Goal: Information Seeking & Learning: Check status

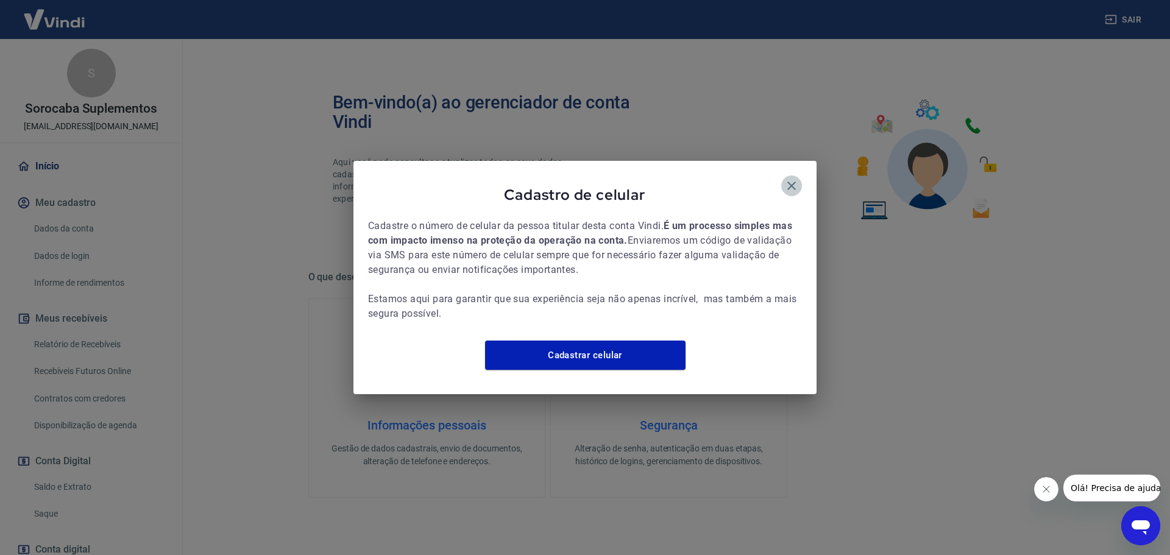
click at [789, 180] on icon "button" at bounding box center [791, 186] width 15 height 15
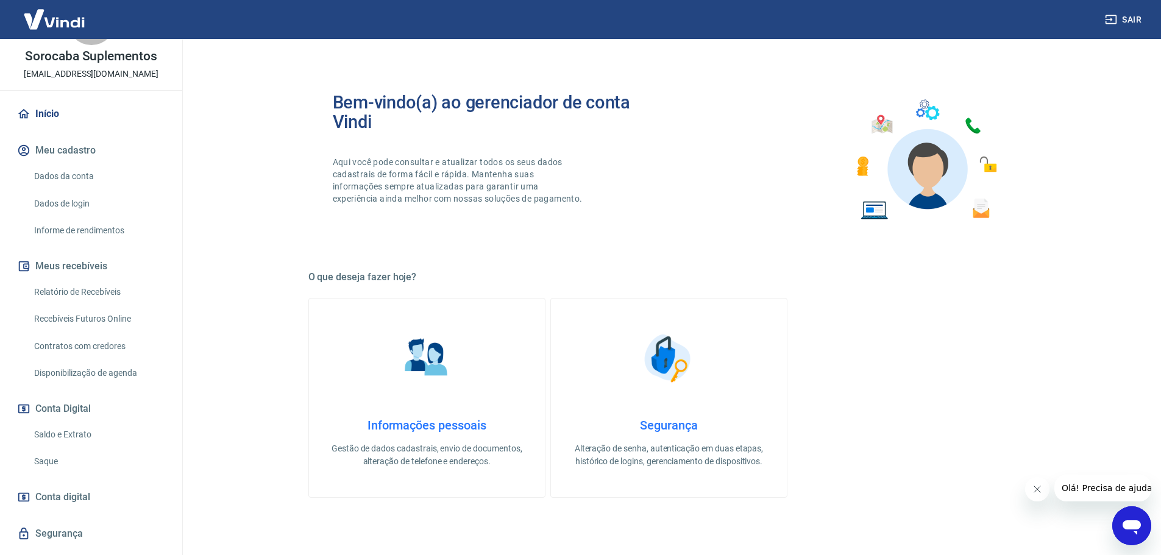
scroll to position [61, 0]
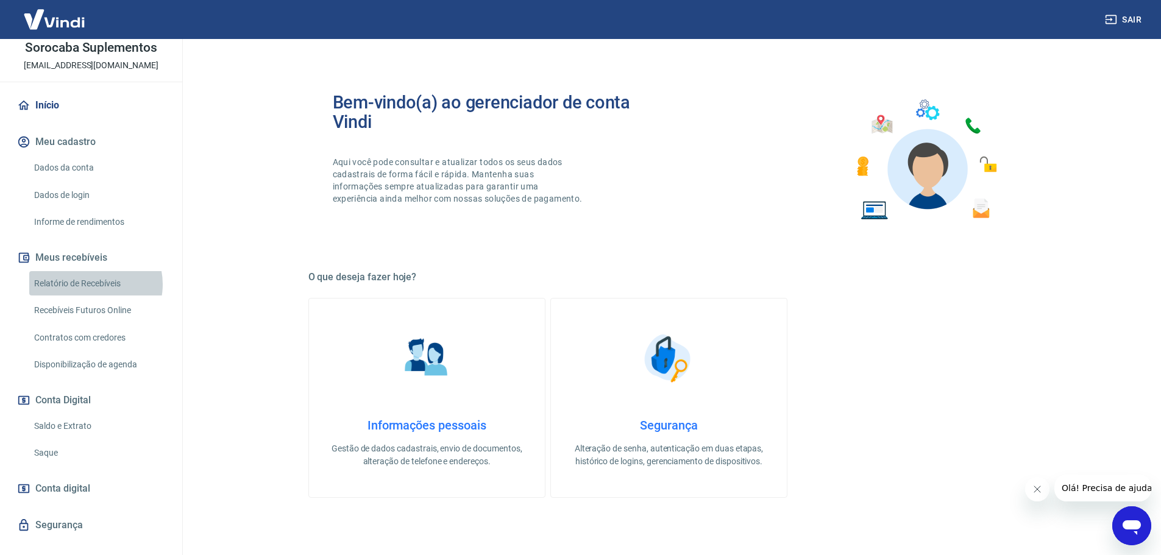
click at [95, 284] on link "Relatório de Recebíveis" at bounding box center [98, 283] width 138 height 25
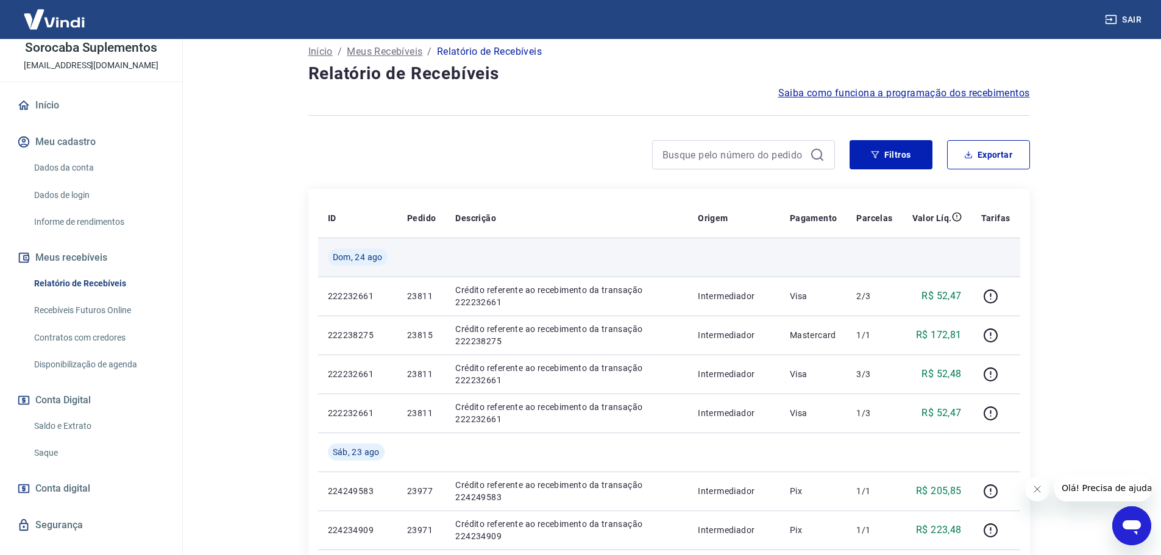
scroll to position [61, 0]
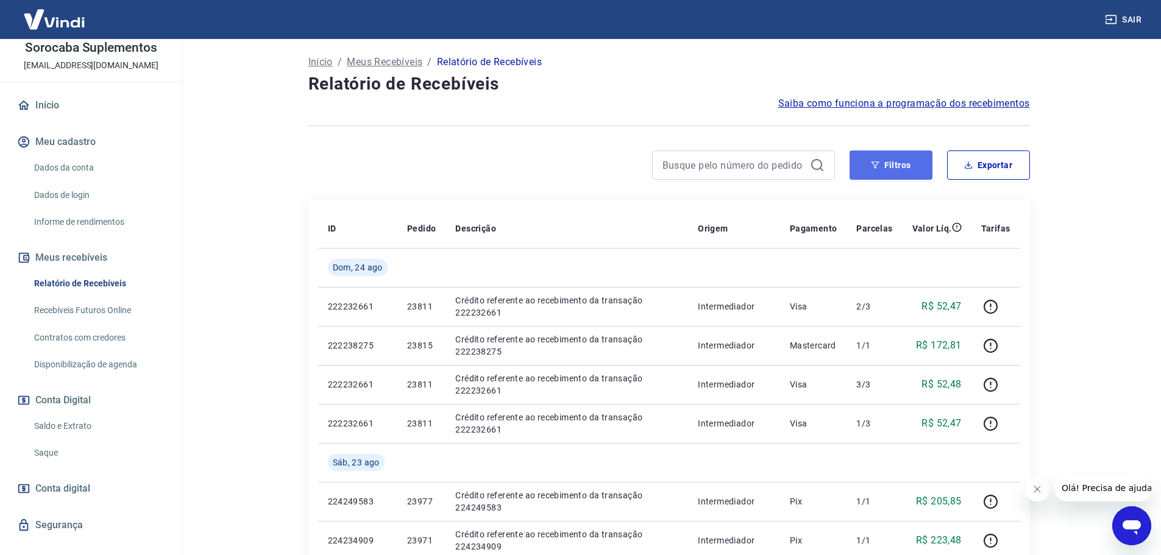
click at [913, 166] on button "Filtros" at bounding box center [891, 165] width 83 height 29
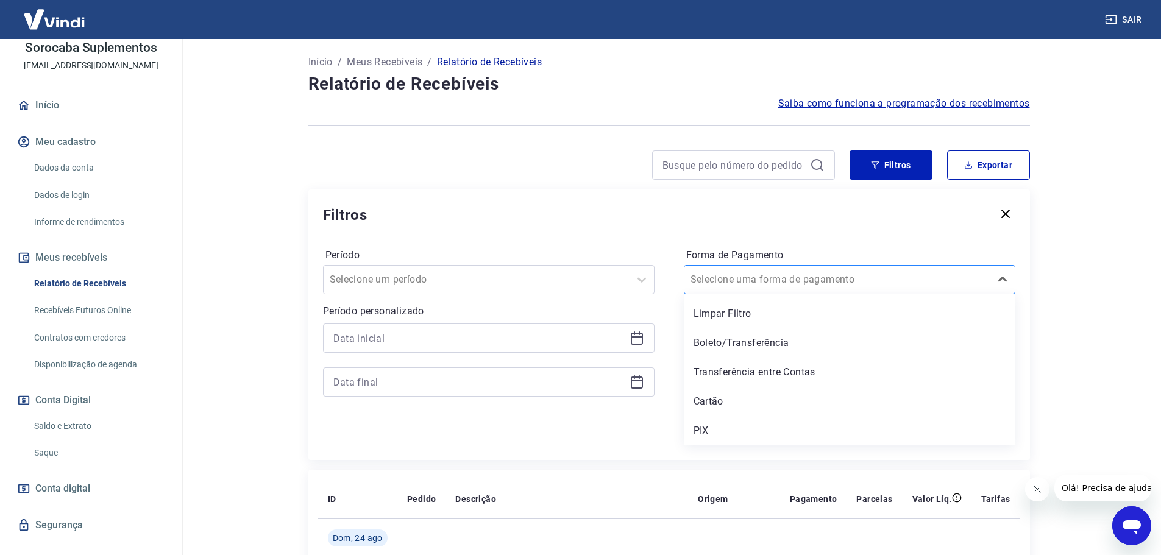
click at [804, 279] on div at bounding box center [837, 279] width 294 height 17
click at [701, 425] on div "PIX" at bounding box center [850, 431] width 332 height 24
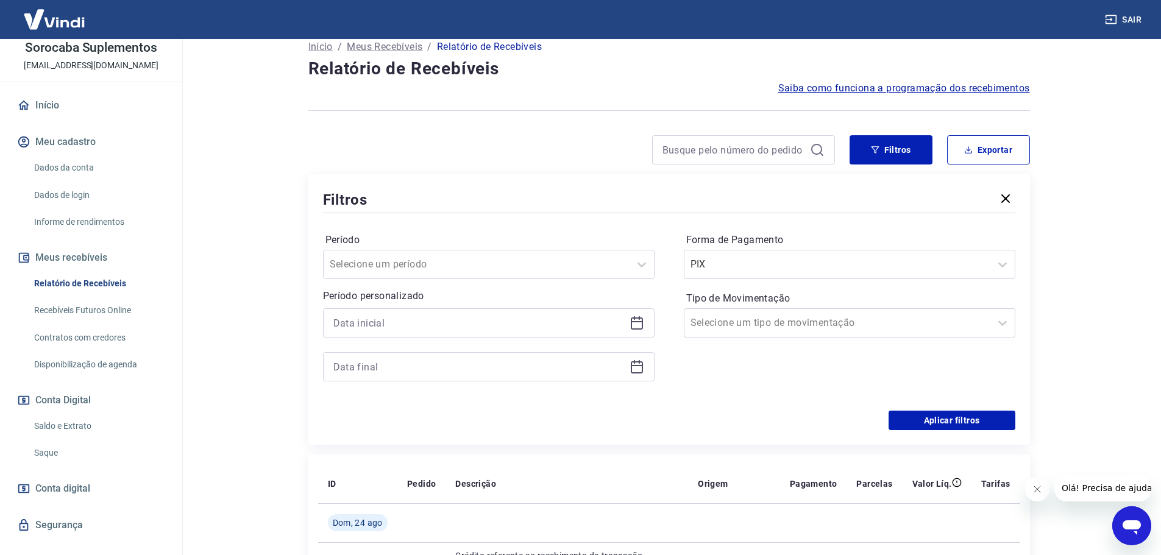
scroll to position [122, 0]
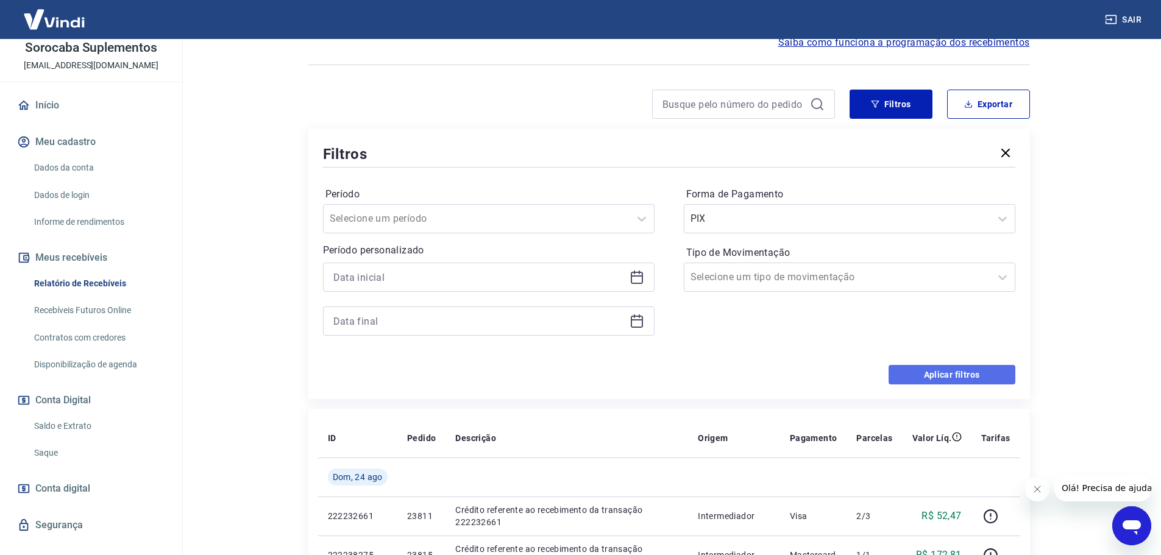
click at [956, 377] on button "Aplicar filtros" at bounding box center [952, 375] width 127 height 20
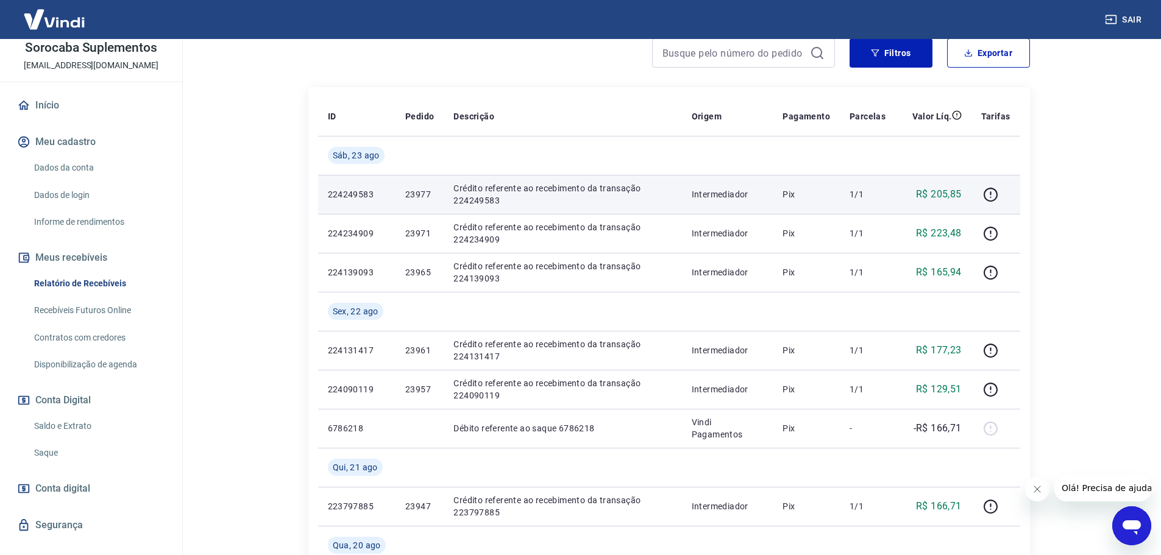
scroll to position [183, 0]
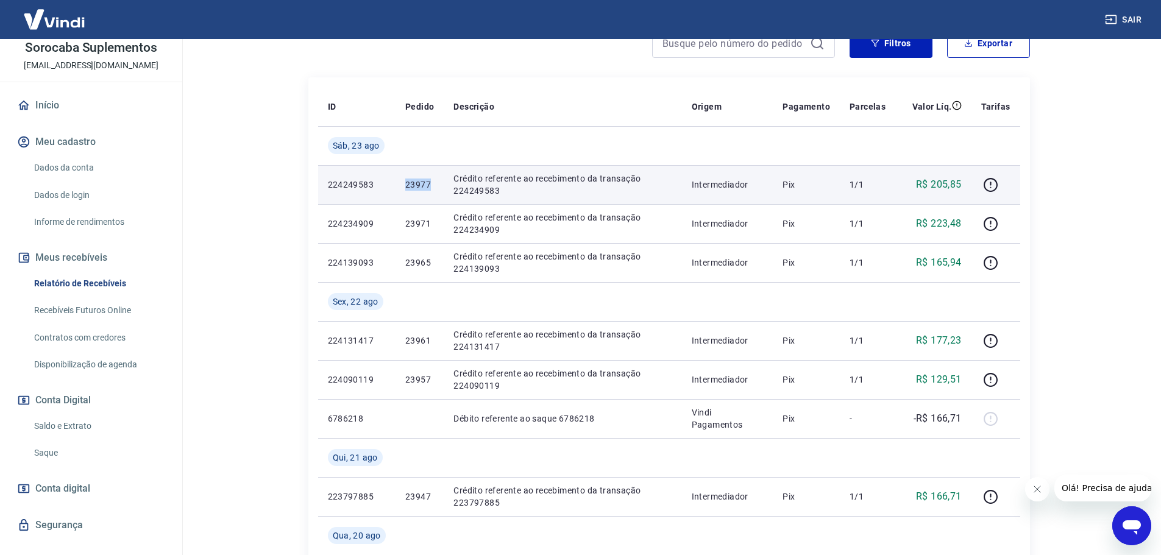
drag, startPoint x: 399, startPoint y: 183, endPoint x: 429, endPoint y: 188, distance: 31.0
click at [429, 188] on td "23977" at bounding box center [419, 184] width 48 height 39
copy p "23977"
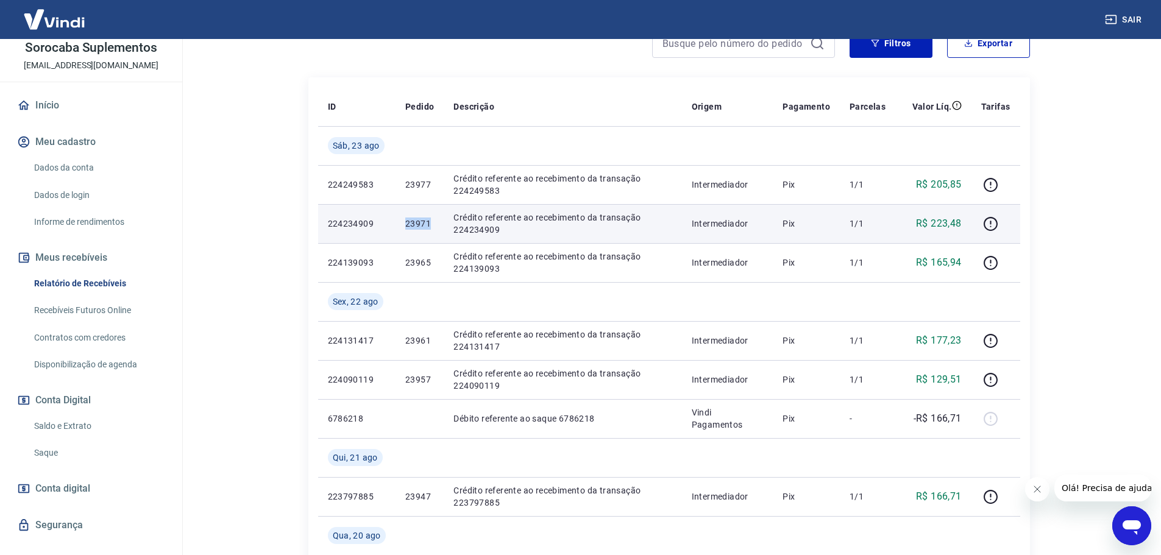
drag, startPoint x: 435, startPoint y: 224, endPoint x: 403, endPoint y: 227, distance: 31.8
click at [403, 227] on td "23971" at bounding box center [419, 223] width 48 height 39
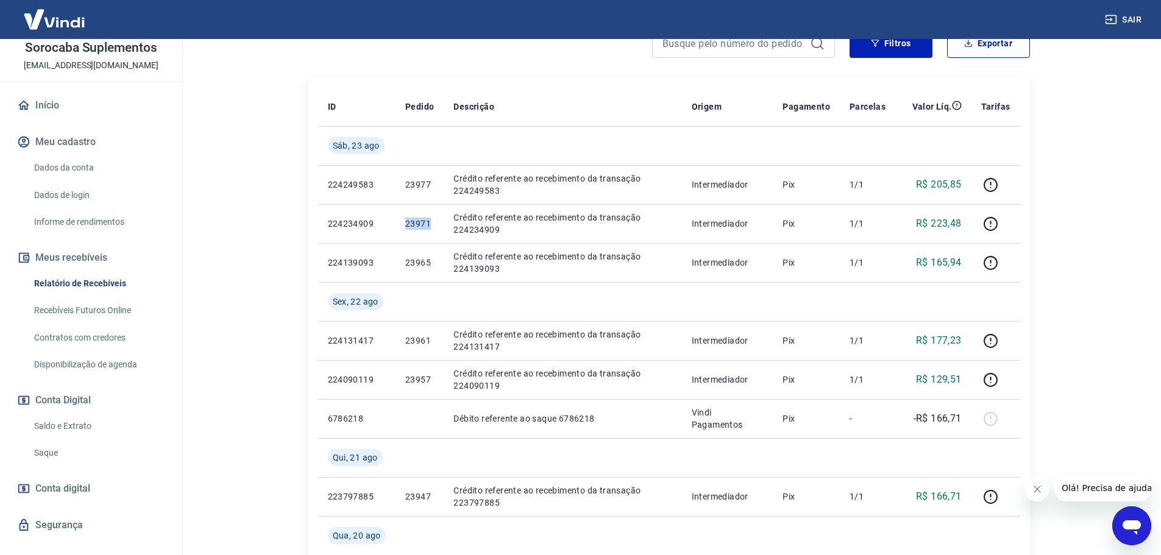
copy p "23971"
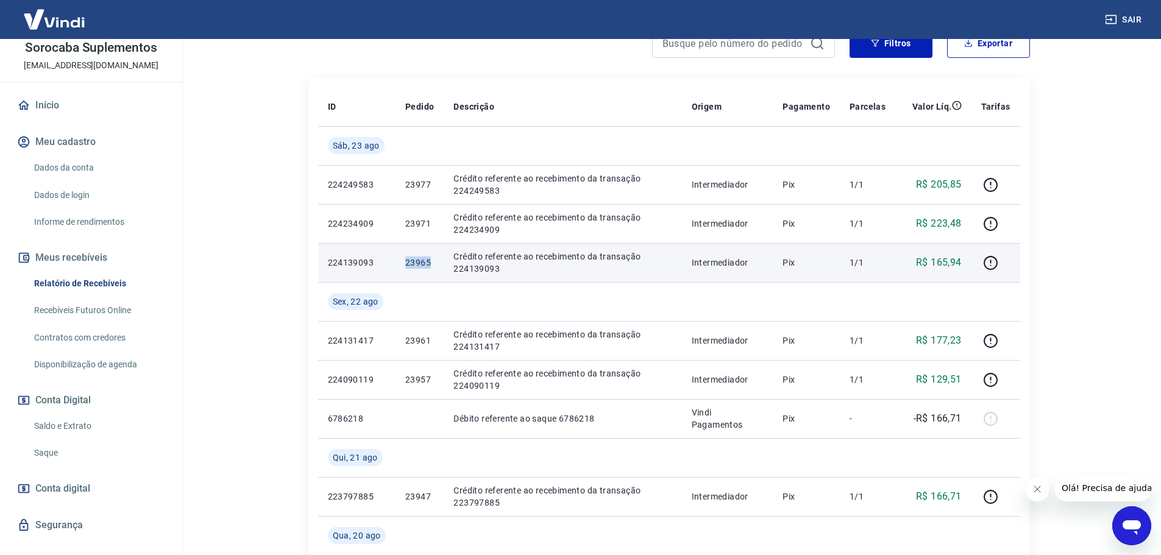
drag, startPoint x: 430, startPoint y: 262, endPoint x: 403, endPoint y: 258, distance: 27.1
click at [403, 258] on td "23965" at bounding box center [419, 262] width 48 height 39
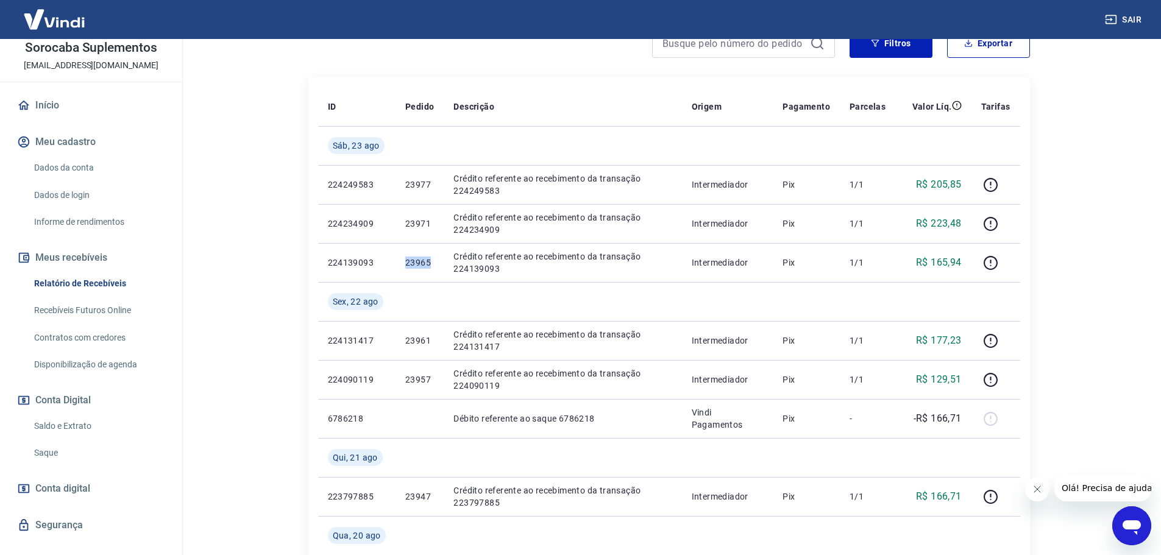
copy p "23965"
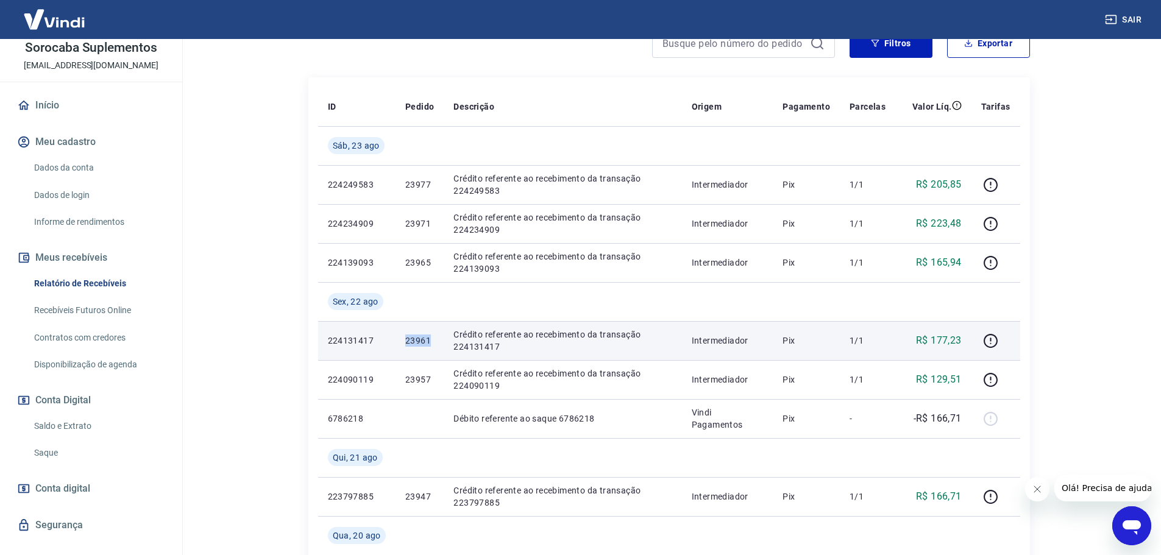
drag, startPoint x: 430, startPoint y: 341, endPoint x: 397, endPoint y: 339, distance: 32.3
click at [397, 339] on td "23961" at bounding box center [419, 340] width 48 height 39
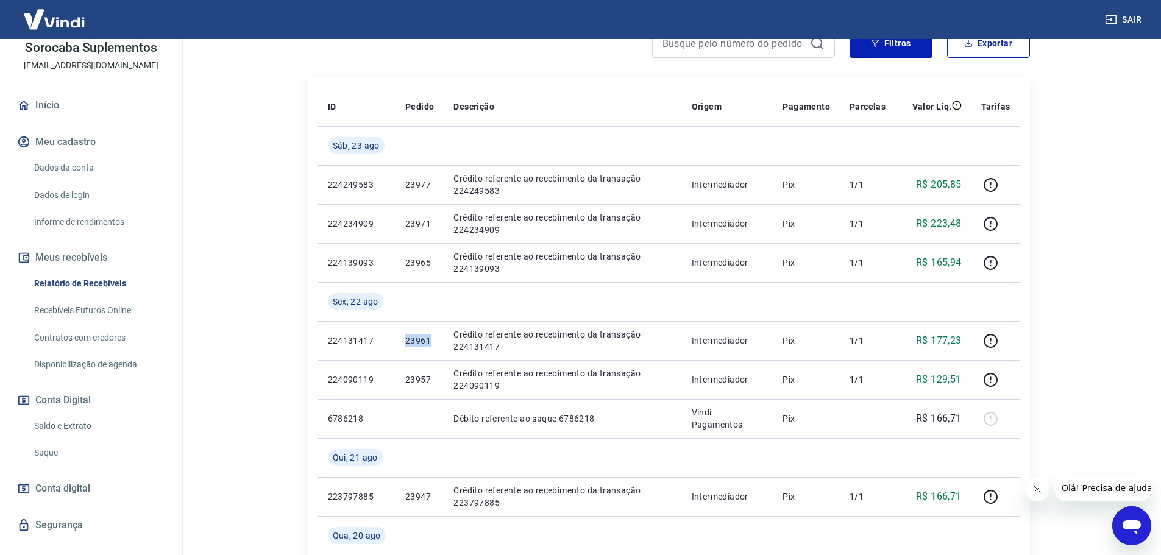
copy p "23961"
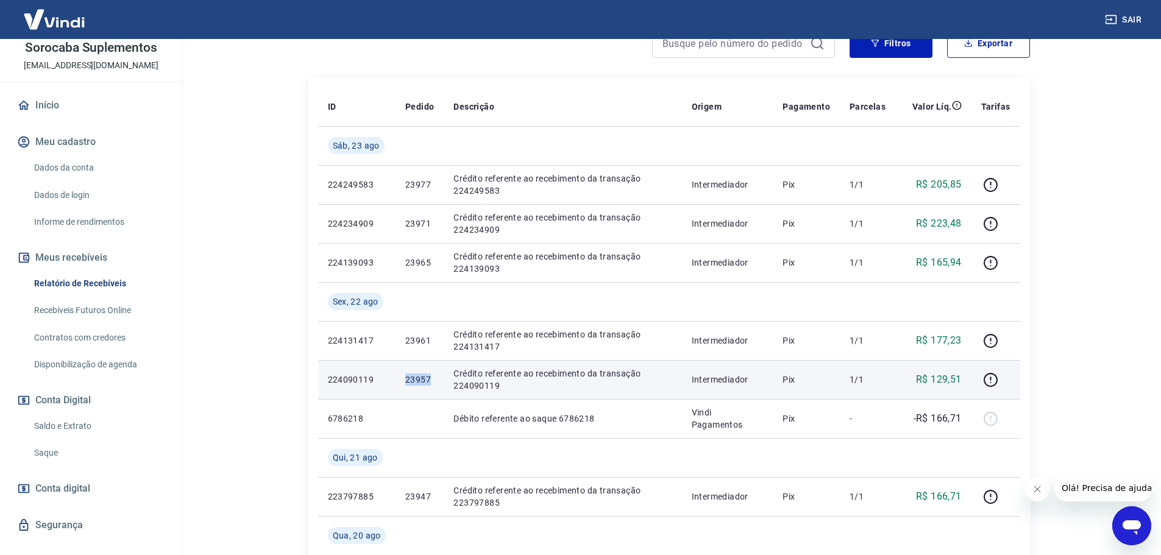
drag, startPoint x: 430, startPoint y: 381, endPoint x: 403, endPoint y: 380, distance: 26.8
click at [403, 380] on td "23957" at bounding box center [419, 379] width 48 height 39
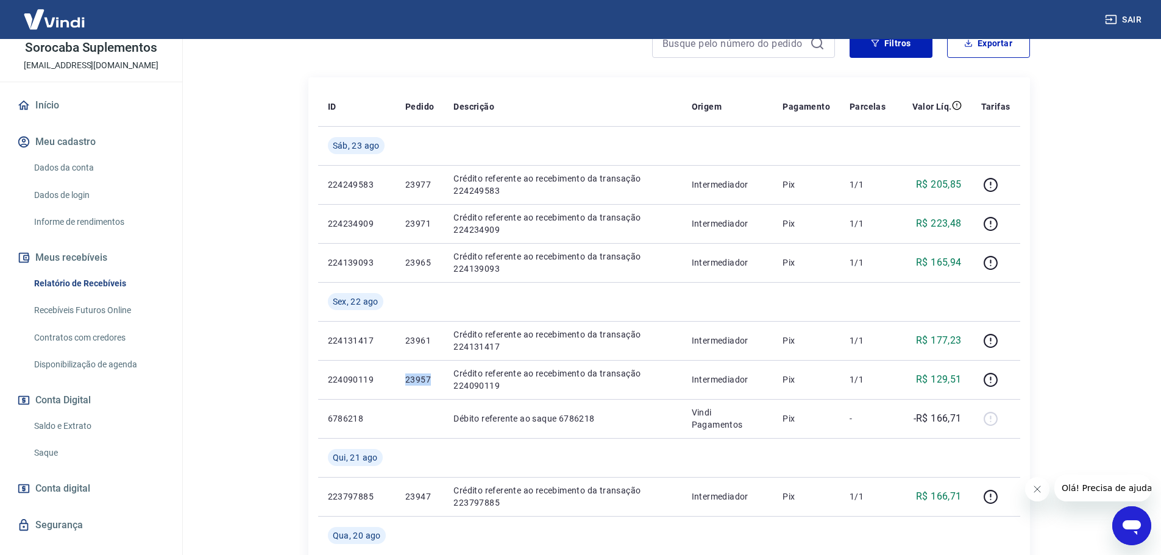
copy p "23957"
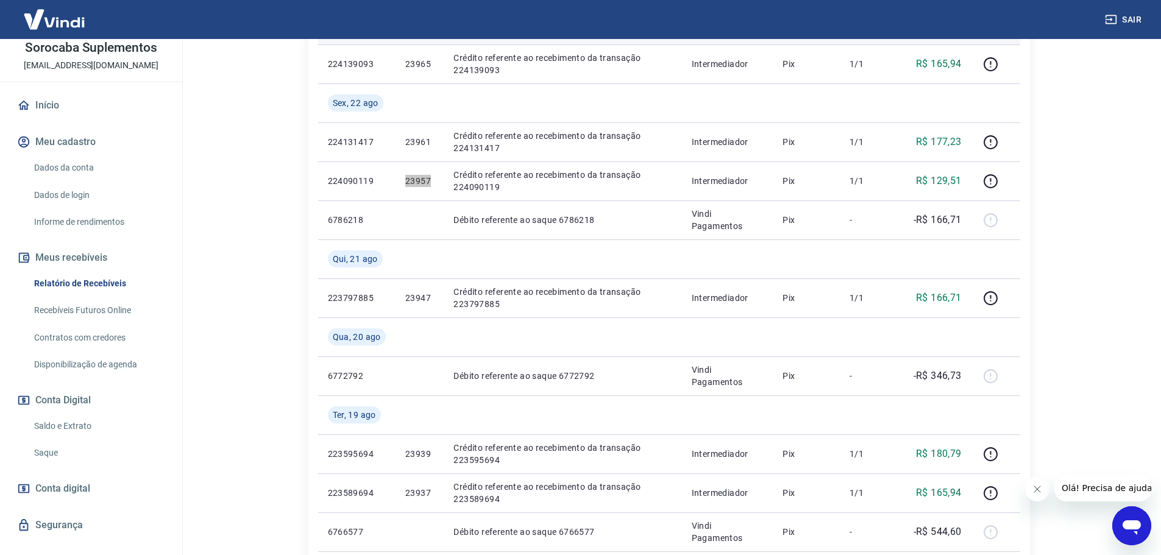
scroll to position [427, 0]
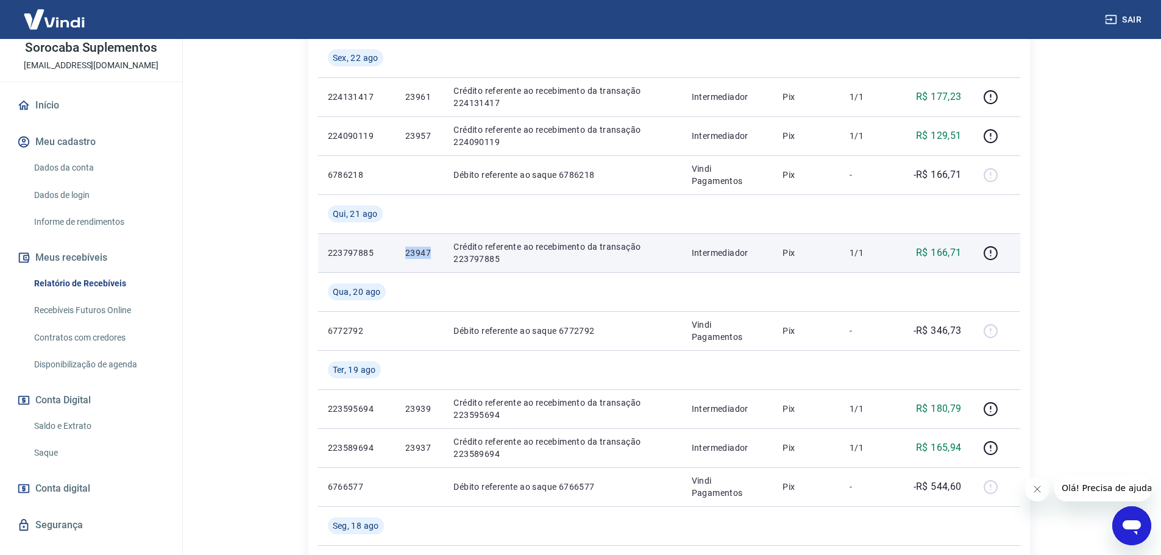
drag, startPoint x: 428, startPoint y: 255, endPoint x: 401, endPoint y: 255, distance: 27.4
click at [401, 255] on td "23947" at bounding box center [419, 252] width 48 height 39
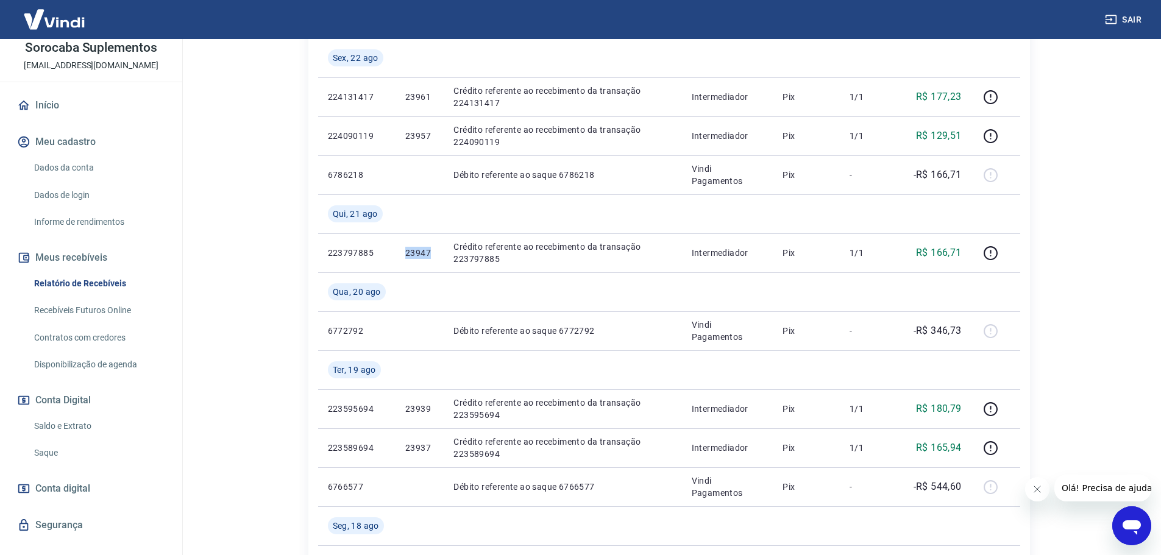
copy p "23947"
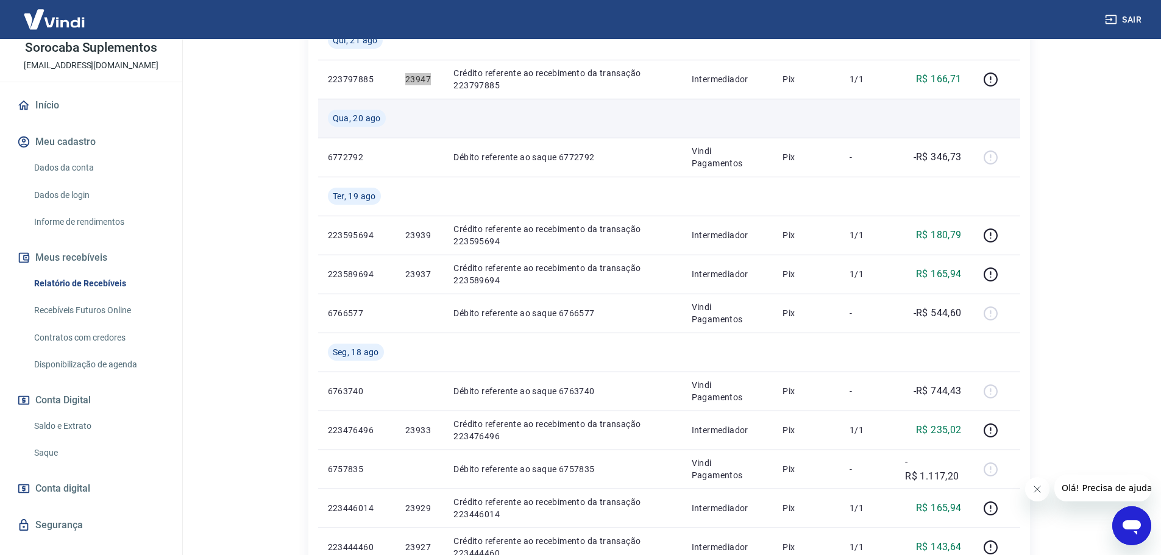
scroll to position [609, 0]
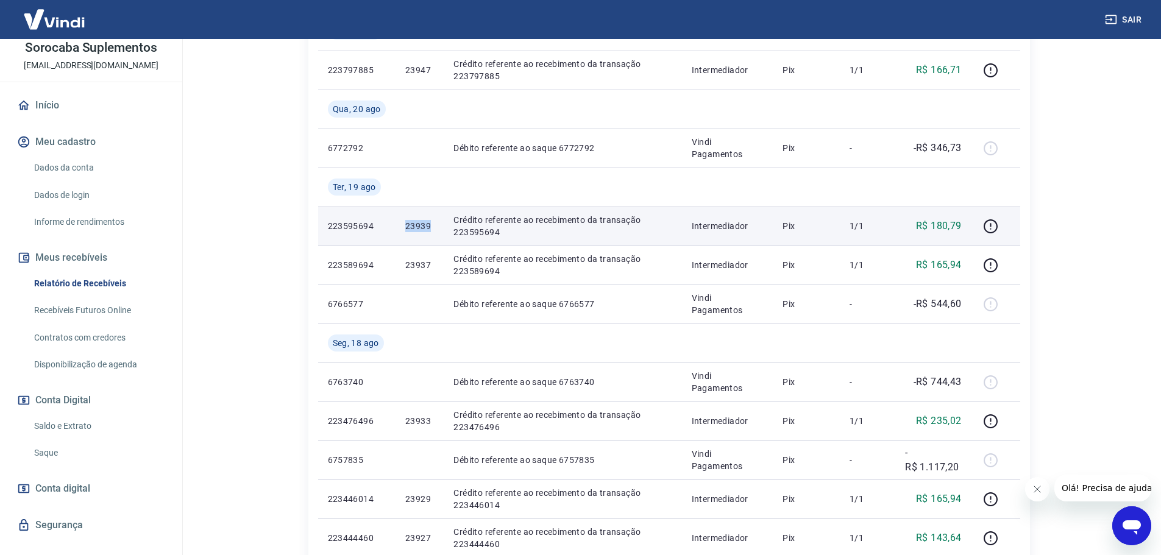
drag, startPoint x: 403, startPoint y: 222, endPoint x: 430, endPoint y: 230, distance: 28.5
click at [430, 230] on td "23939" at bounding box center [419, 226] width 48 height 39
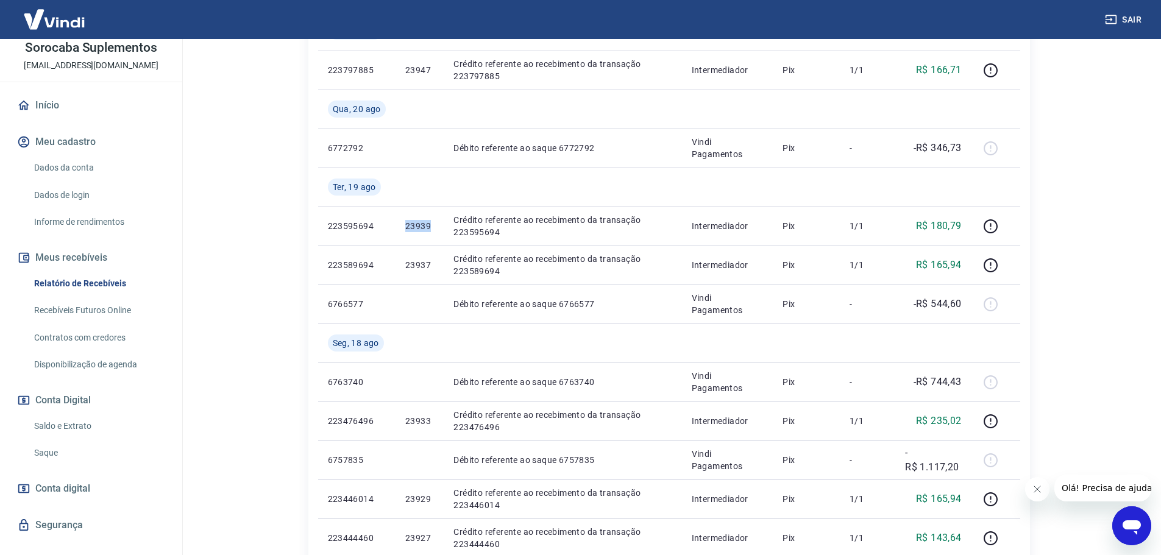
copy p "23939"
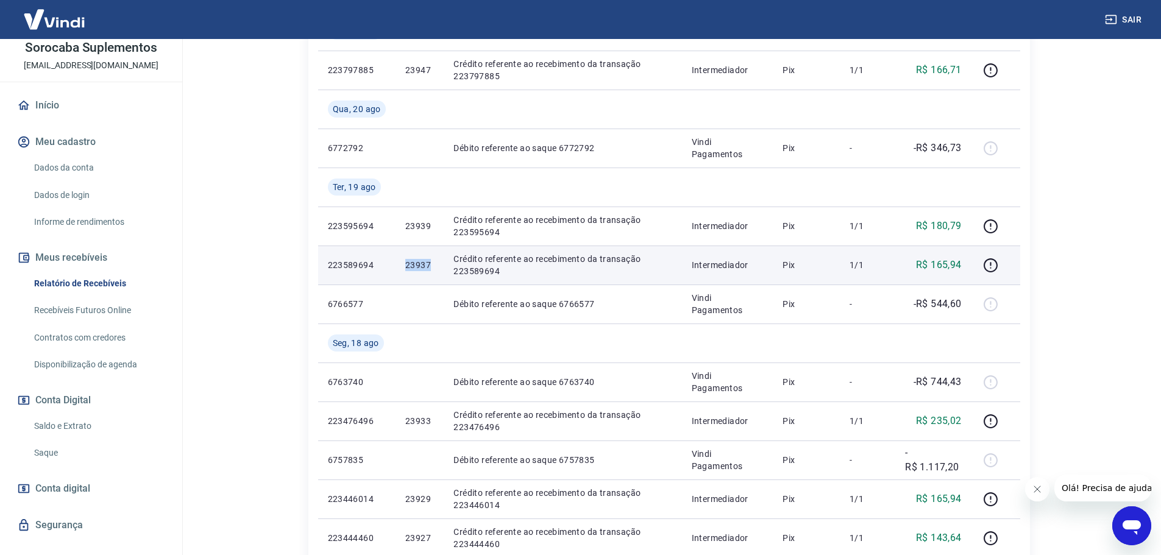
drag, startPoint x: 400, startPoint y: 268, endPoint x: 429, endPoint y: 267, distance: 28.6
click at [429, 267] on td "23937" at bounding box center [419, 265] width 48 height 39
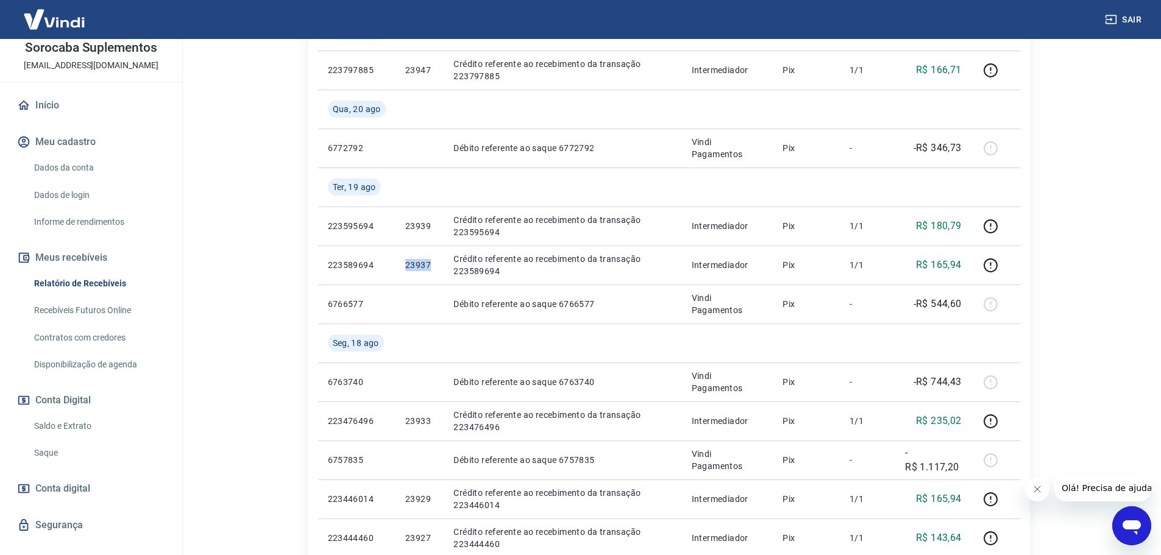
copy p "23937"
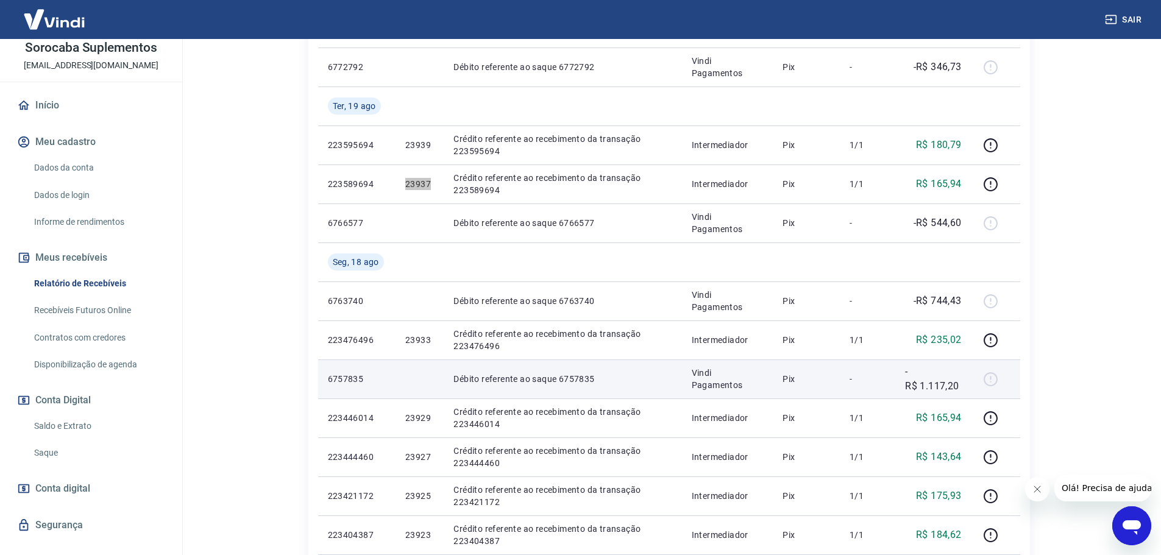
scroll to position [731, 0]
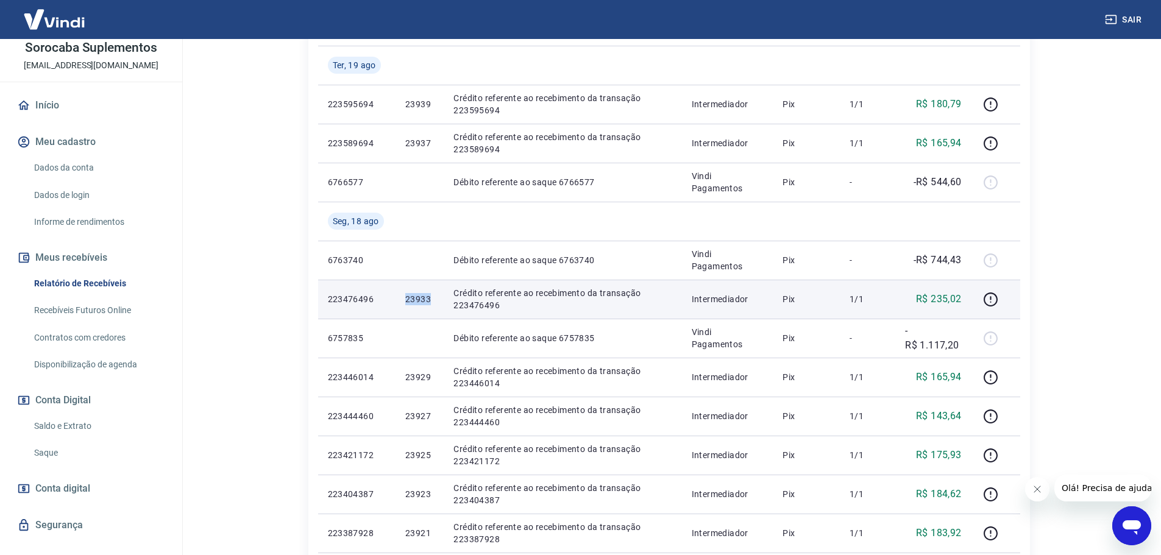
drag, startPoint x: 405, startPoint y: 301, endPoint x: 428, endPoint y: 305, distance: 23.5
click at [428, 305] on td "23933" at bounding box center [419, 299] width 48 height 39
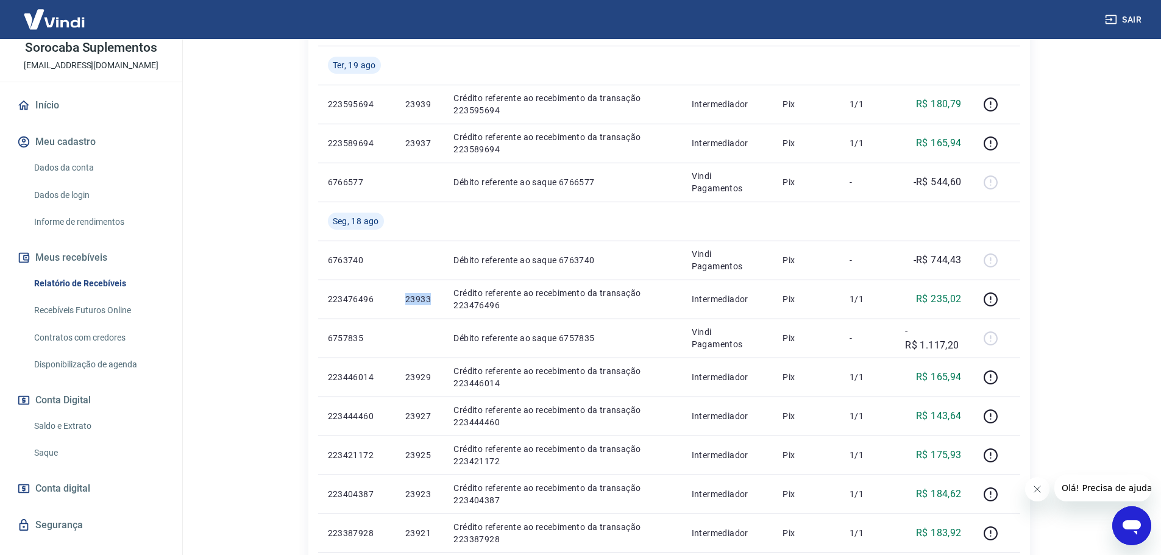
copy p "23933"
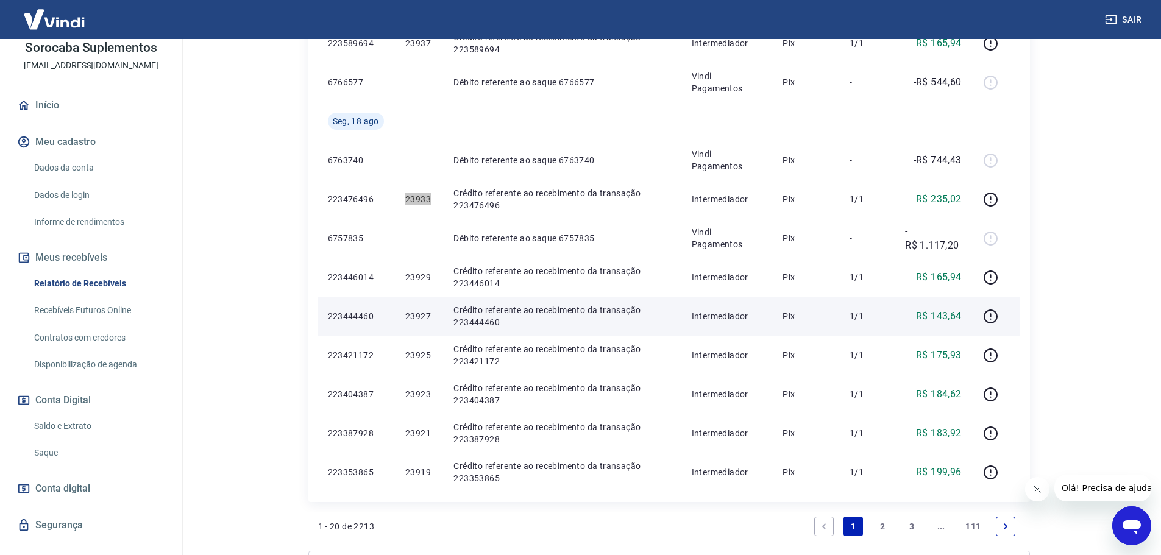
scroll to position [853, 0]
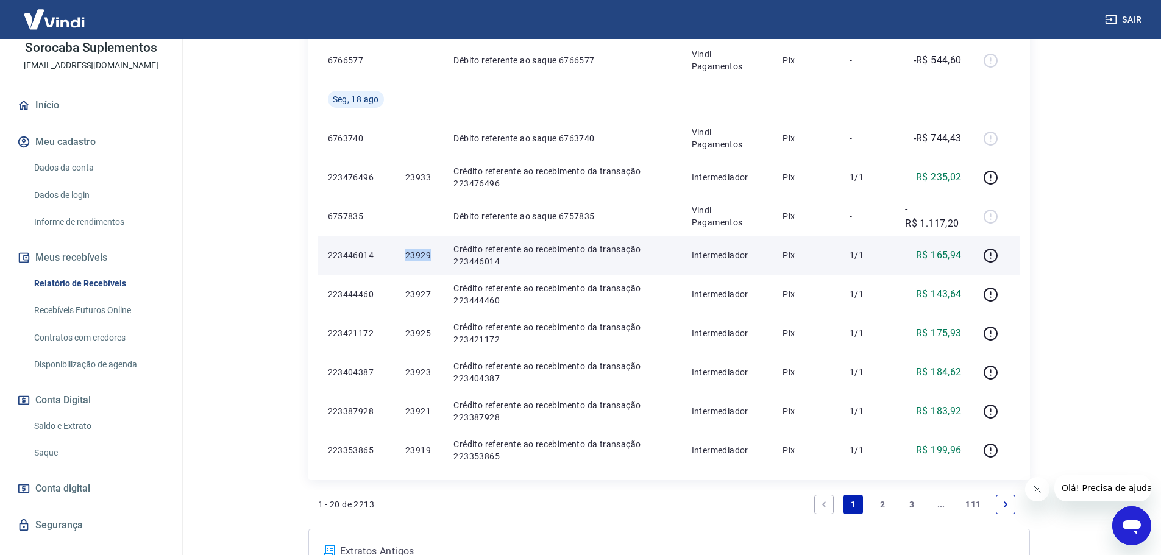
drag, startPoint x: 399, startPoint y: 252, endPoint x: 429, endPoint y: 255, distance: 30.1
click at [429, 255] on td "23929" at bounding box center [419, 255] width 48 height 39
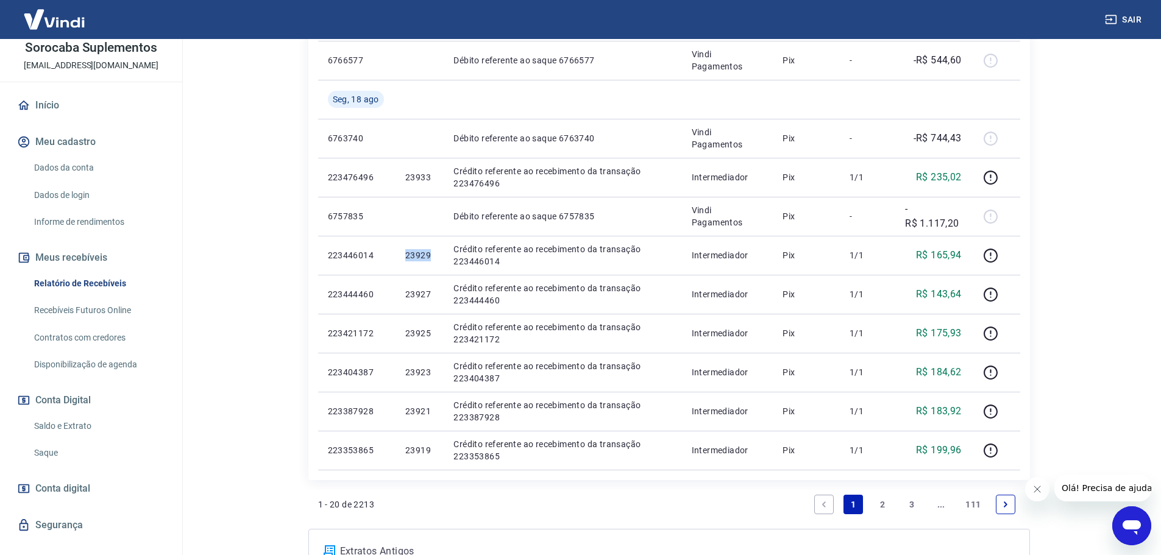
copy p "23929"
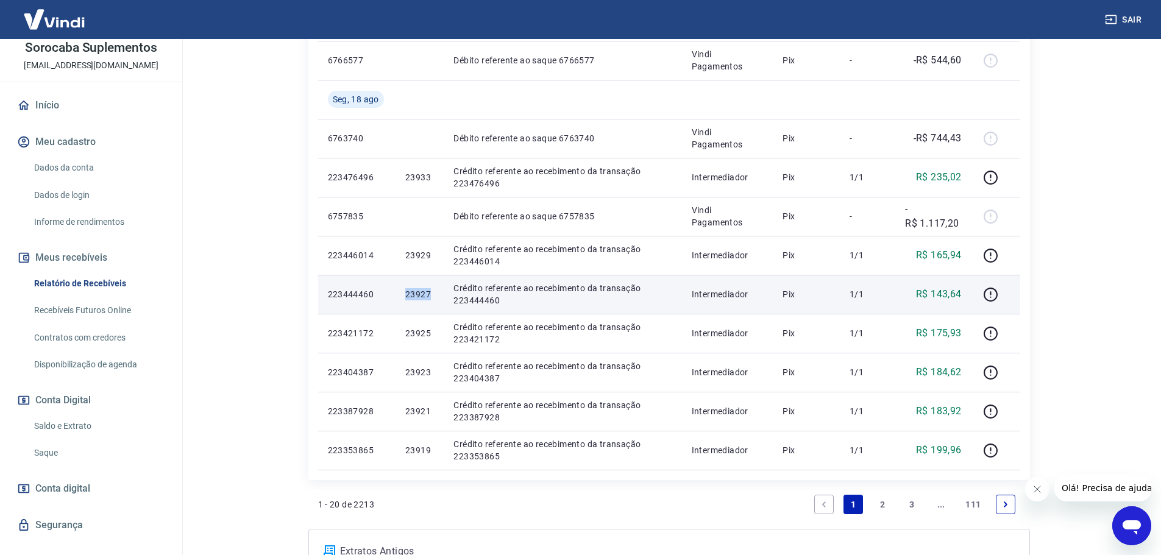
drag, startPoint x: 405, startPoint y: 294, endPoint x: 429, endPoint y: 295, distance: 24.4
click at [429, 295] on p "23927" at bounding box center [419, 294] width 29 height 12
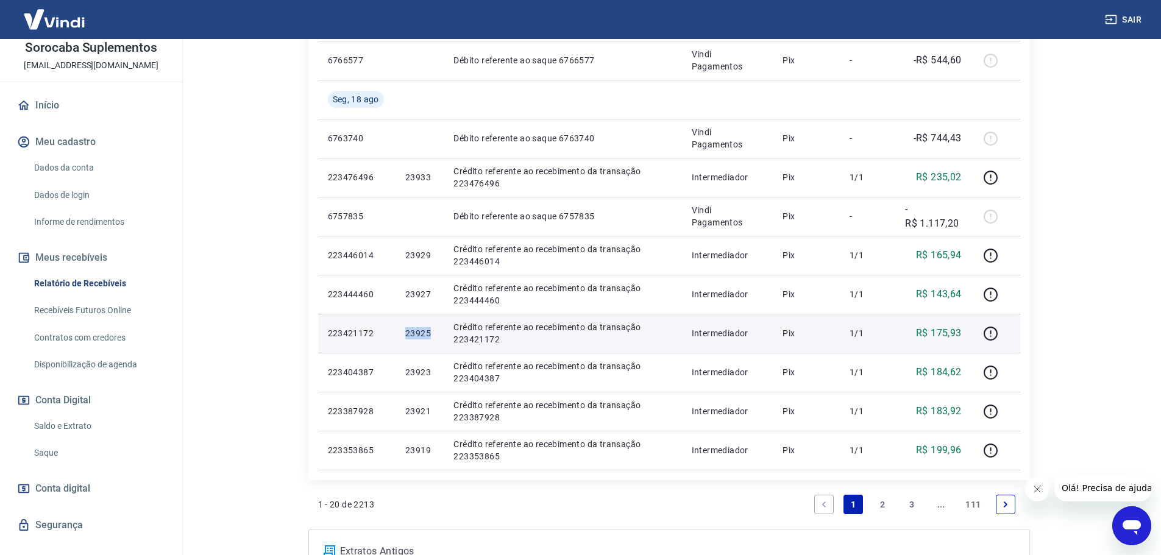
drag, startPoint x: 405, startPoint y: 331, endPoint x: 428, endPoint y: 335, distance: 23.5
click at [428, 335] on td "23925" at bounding box center [419, 333] width 48 height 39
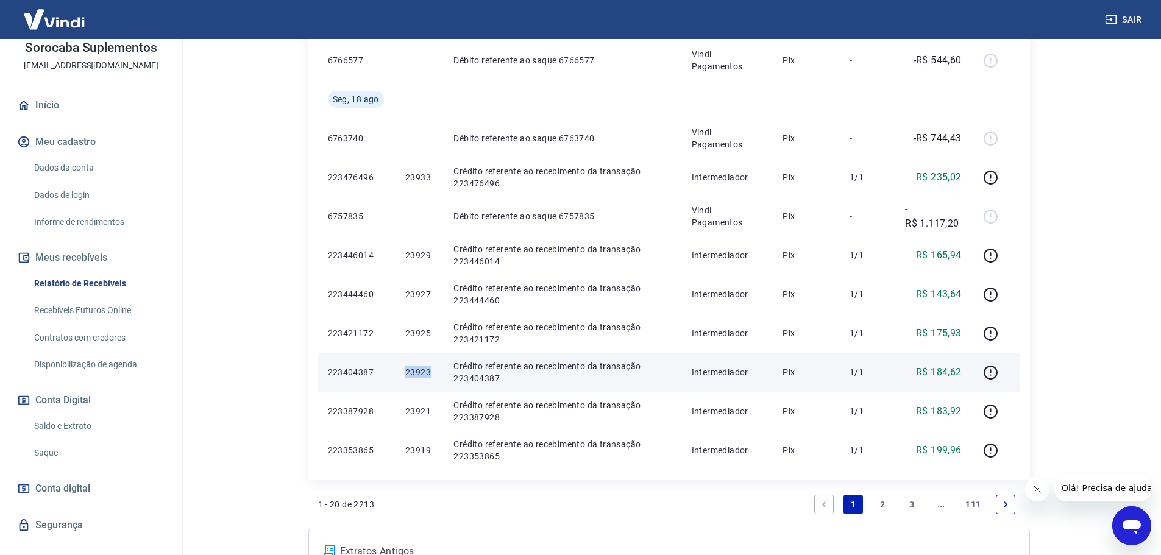
drag, startPoint x: 405, startPoint y: 372, endPoint x: 430, endPoint y: 377, distance: 24.9
click at [430, 377] on p "23923" at bounding box center [419, 372] width 29 height 12
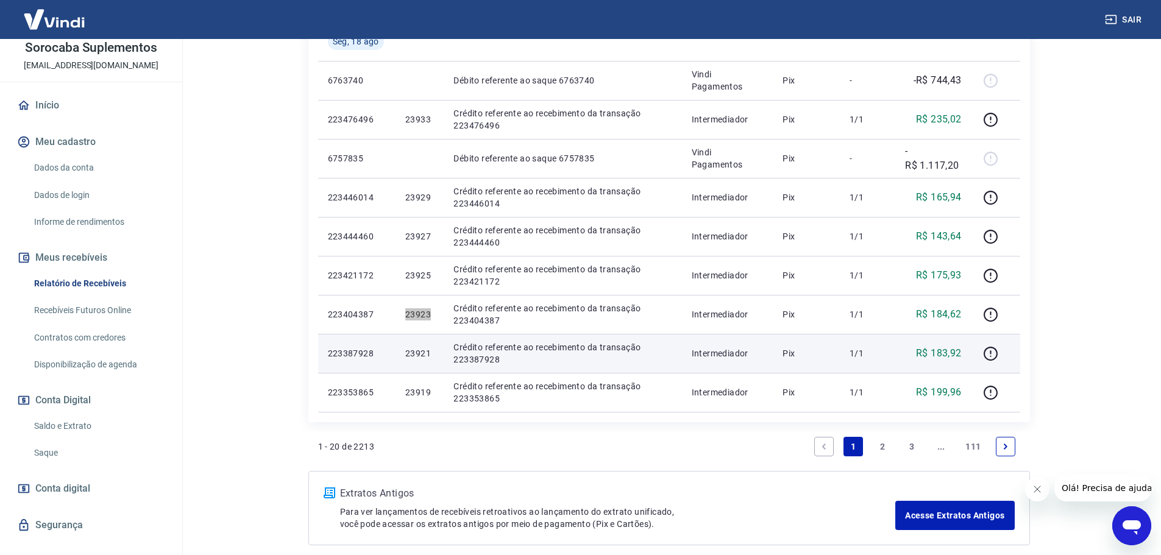
scroll to position [914, 0]
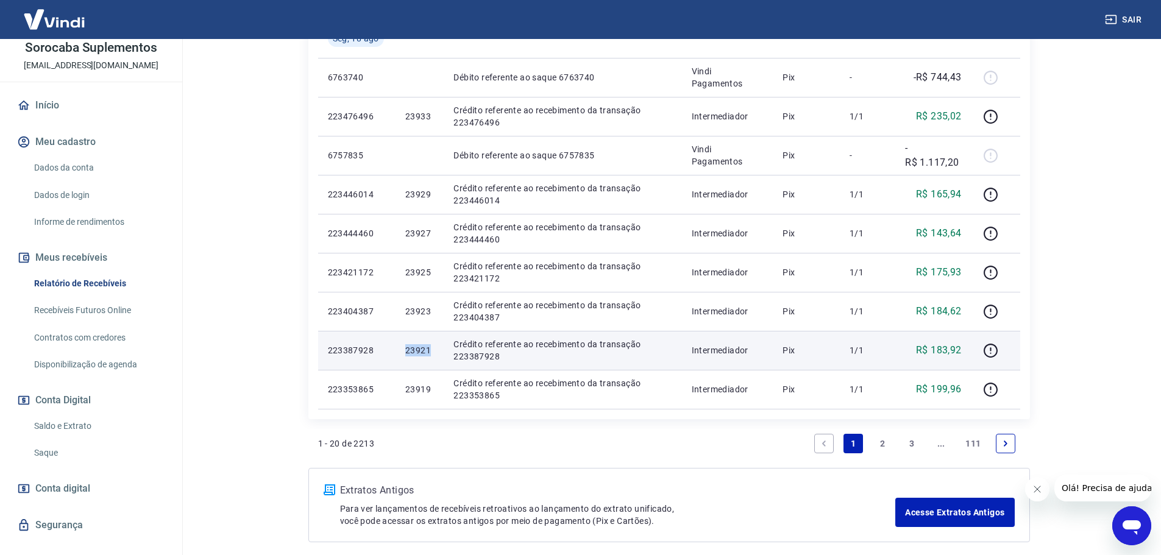
drag, startPoint x: 403, startPoint y: 349, endPoint x: 430, endPoint y: 357, distance: 28.0
click at [430, 357] on td "23921" at bounding box center [419, 350] width 48 height 39
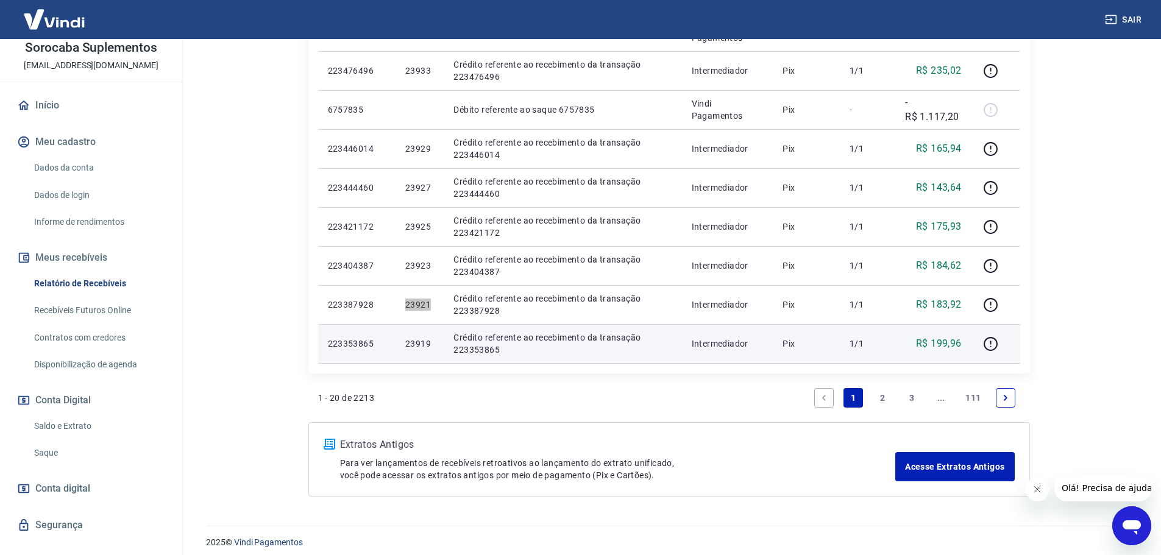
scroll to position [968, 0]
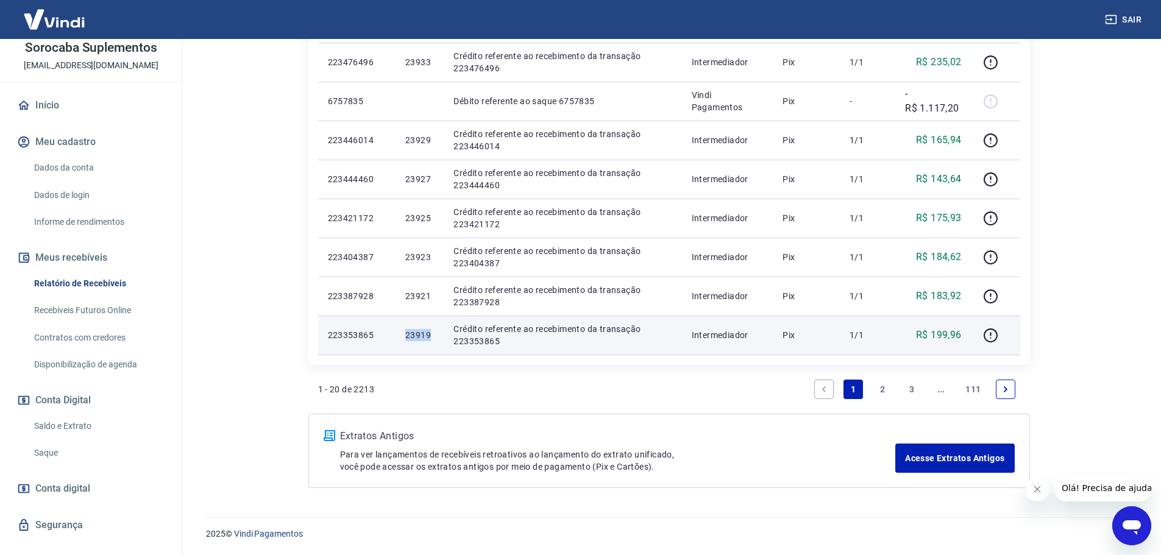
drag, startPoint x: 402, startPoint y: 336, endPoint x: 428, endPoint y: 339, distance: 25.9
click at [428, 339] on td "23919" at bounding box center [419, 335] width 48 height 39
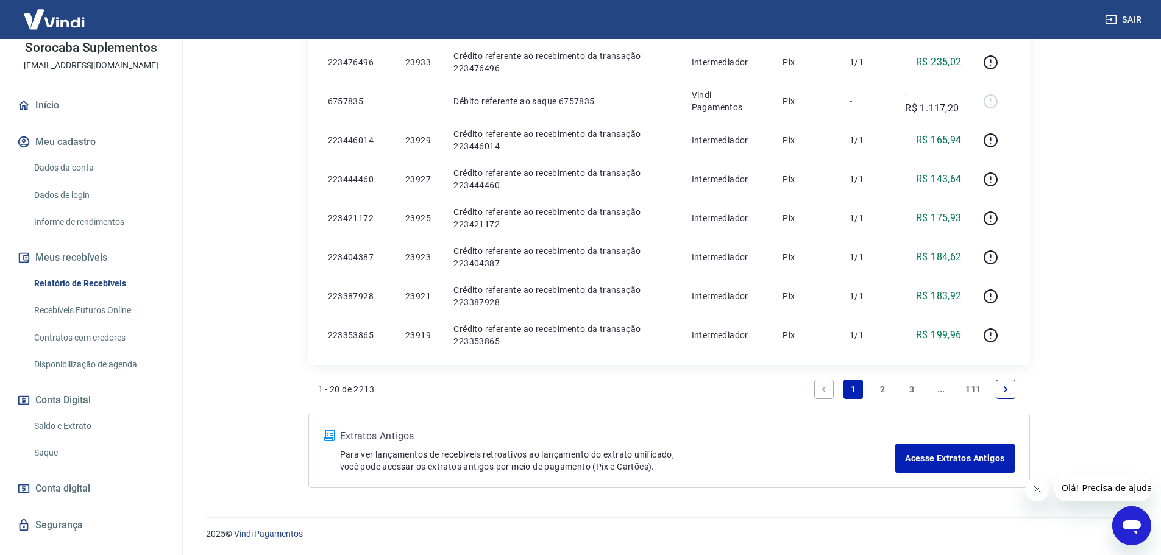
drag, startPoint x: 882, startPoint y: 385, endPoint x: 344, endPoint y: 246, distance: 555.7
click at [882, 385] on link "2" at bounding box center [883, 390] width 20 height 20
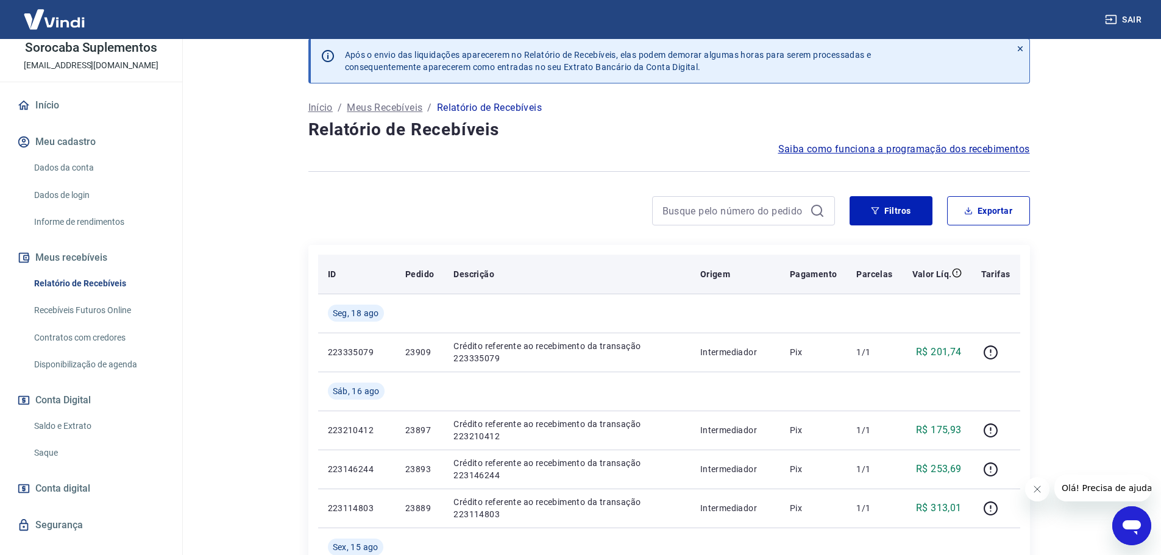
scroll to position [61, 0]
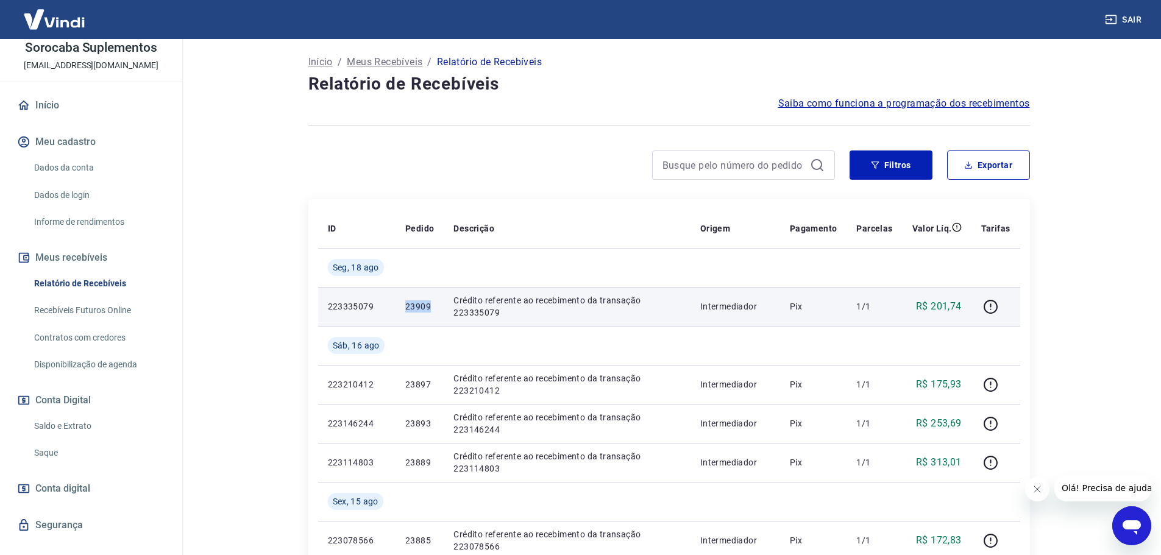
drag, startPoint x: 405, startPoint y: 305, endPoint x: 430, endPoint y: 306, distance: 25.0
click at [430, 306] on p "23909" at bounding box center [419, 306] width 29 height 12
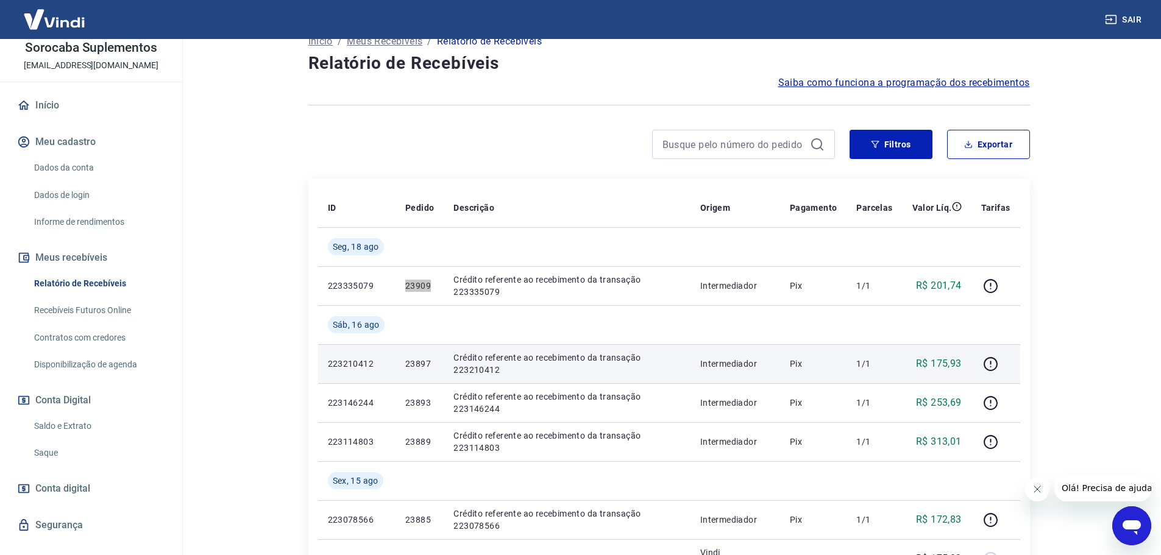
scroll to position [122, 0]
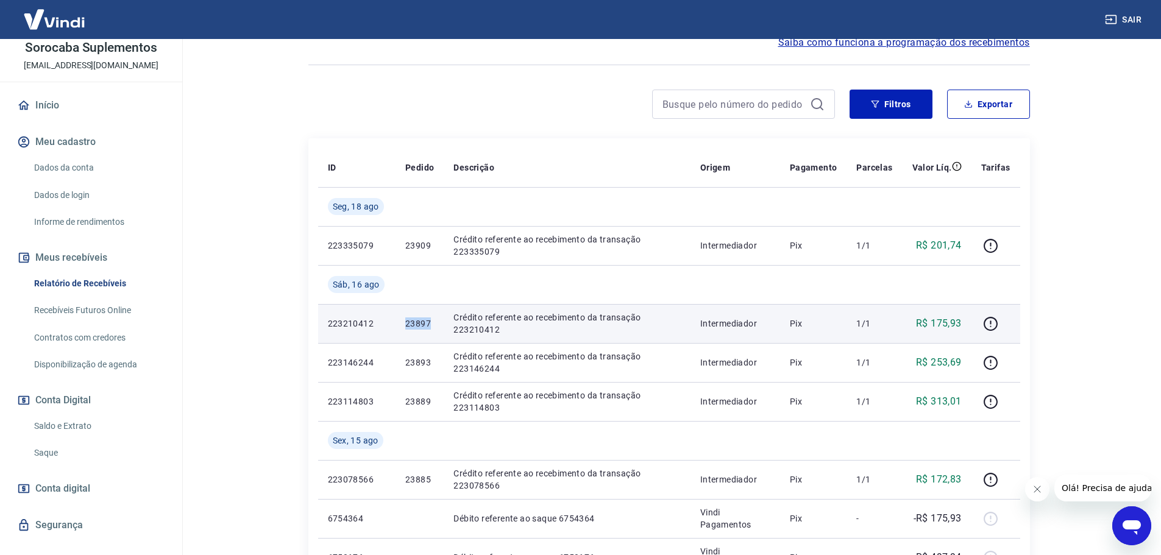
drag, startPoint x: 405, startPoint y: 321, endPoint x: 432, endPoint y: 324, distance: 27.6
click at [432, 324] on p "23897" at bounding box center [419, 323] width 29 height 12
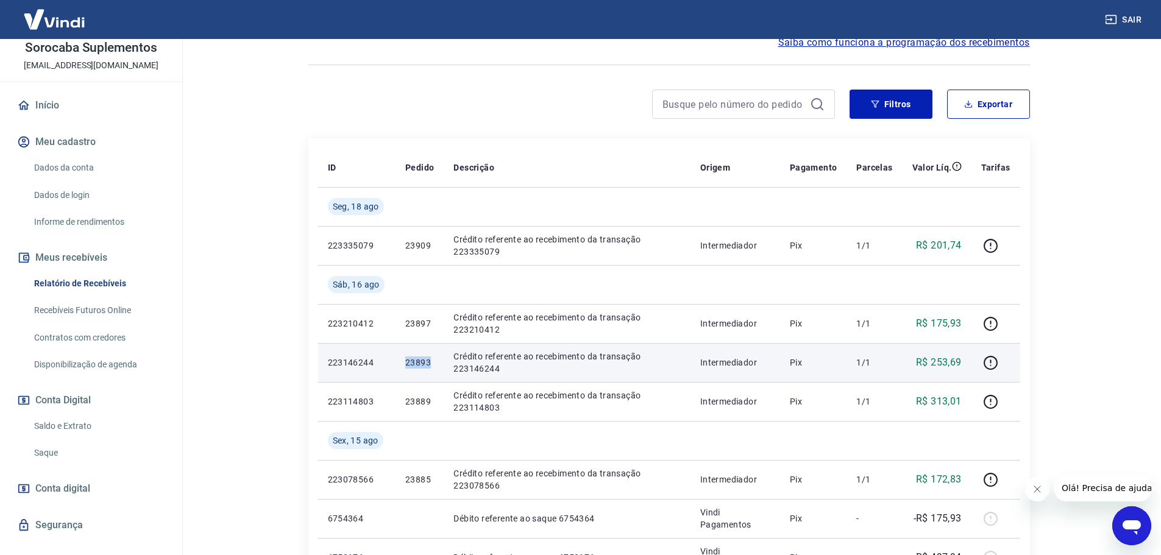
drag, startPoint x: 405, startPoint y: 363, endPoint x: 429, endPoint y: 368, distance: 25.0
click at [429, 368] on p "23893" at bounding box center [419, 362] width 29 height 12
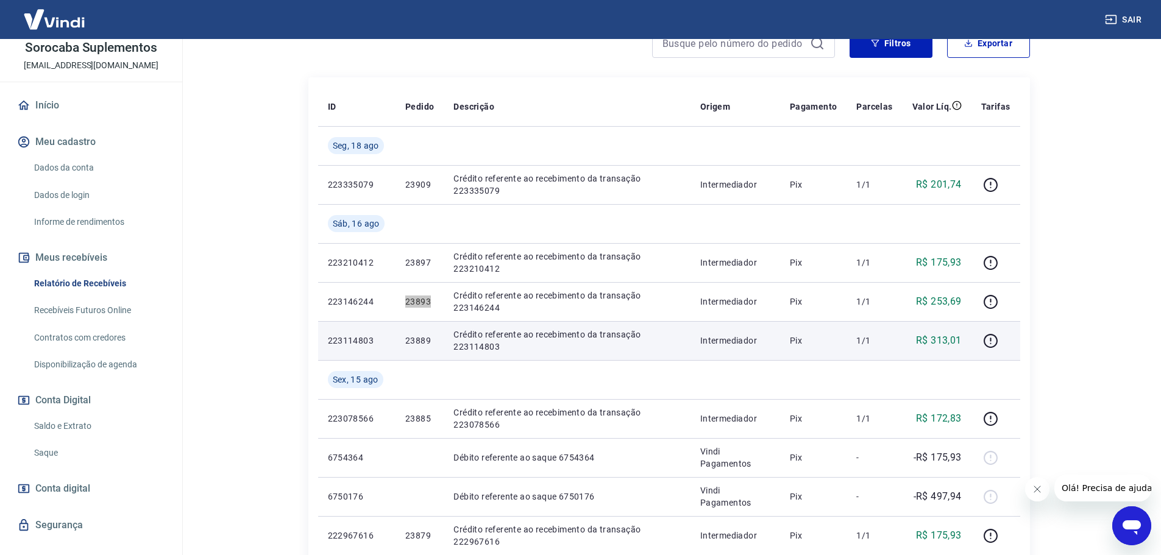
scroll to position [244, 0]
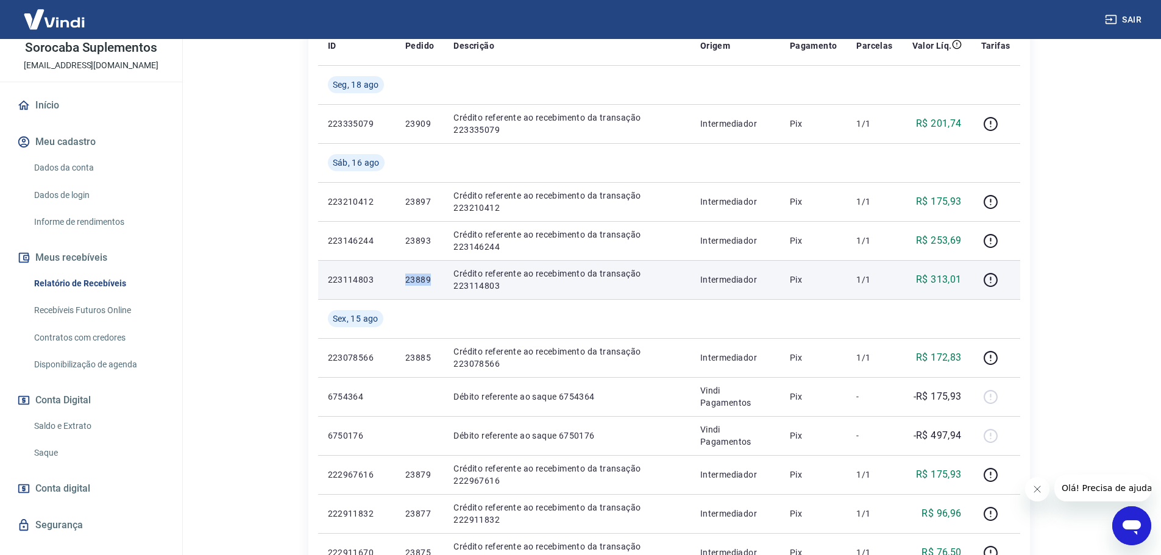
drag, startPoint x: 403, startPoint y: 281, endPoint x: 431, endPoint y: 288, distance: 28.2
click at [431, 288] on td "23889" at bounding box center [419, 279] width 48 height 39
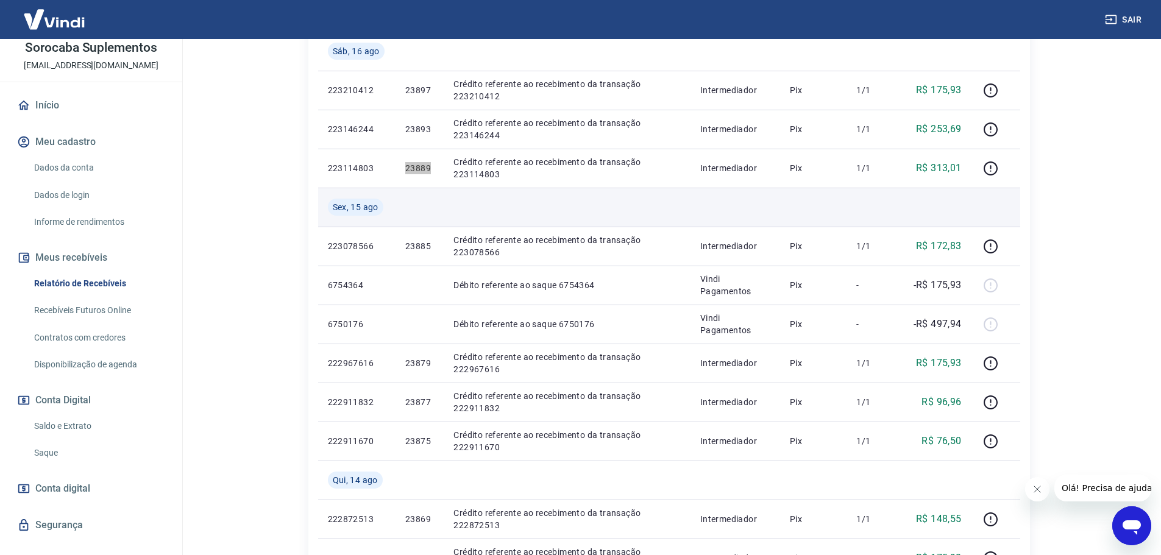
scroll to position [366, 0]
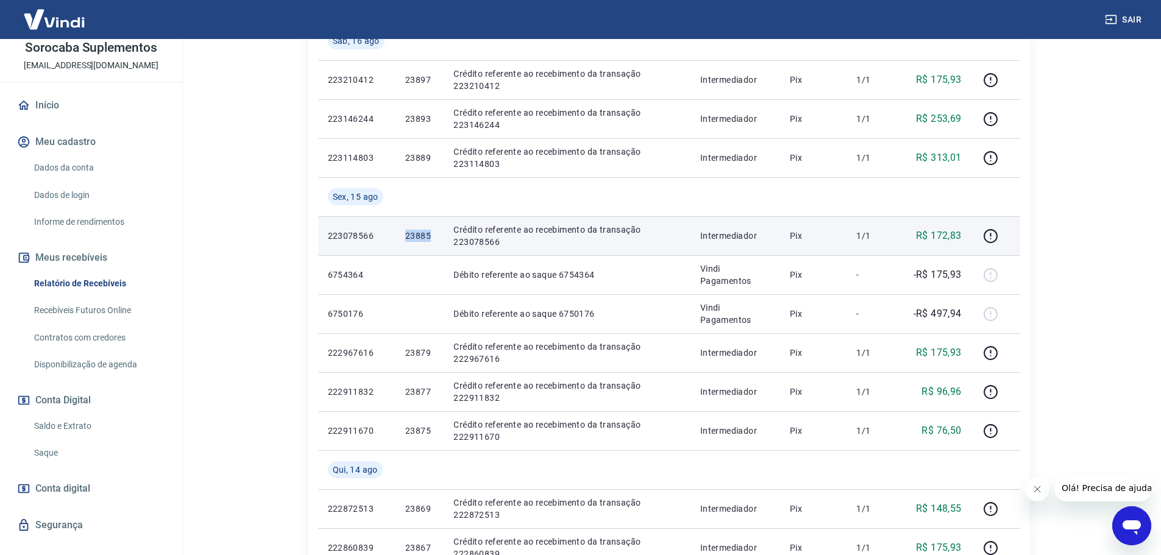
drag, startPoint x: 402, startPoint y: 237, endPoint x: 431, endPoint y: 243, distance: 30.4
click at [431, 243] on td "23885" at bounding box center [419, 235] width 48 height 39
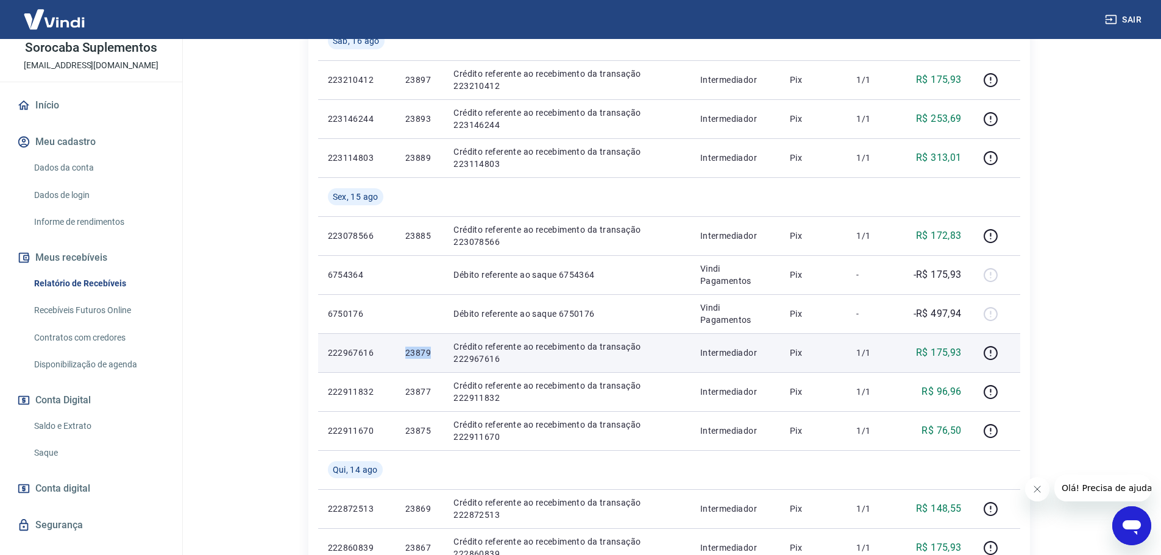
drag, startPoint x: 405, startPoint y: 354, endPoint x: 433, endPoint y: 355, distance: 28.7
click at [433, 355] on td "23879" at bounding box center [419, 352] width 48 height 39
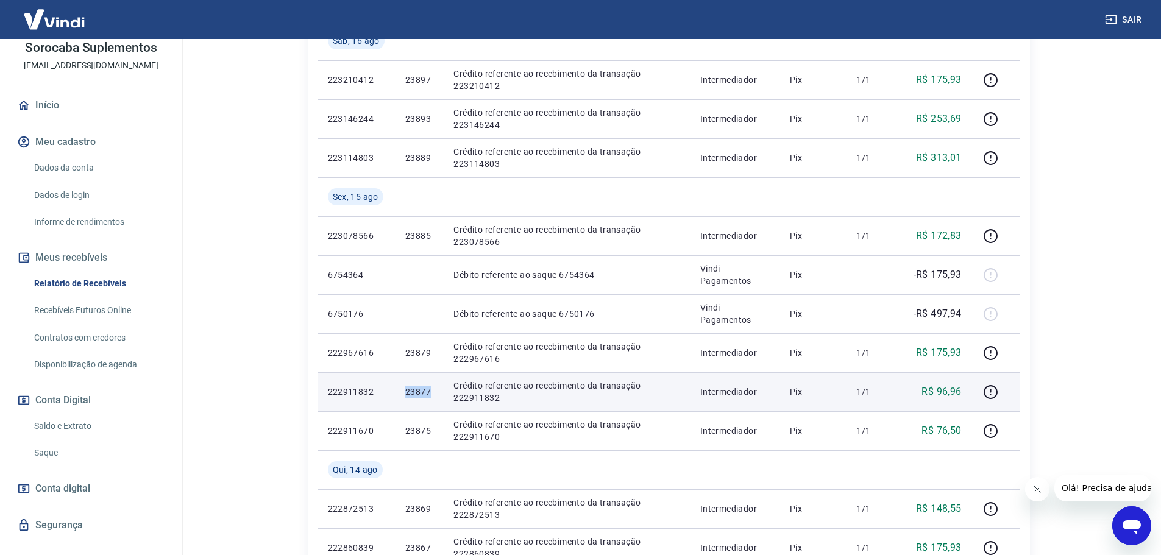
drag, startPoint x: 403, startPoint y: 392, endPoint x: 428, endPoint y: 396, distance: 25.3
click at [428, 396] on td "23877" at bounding box center [419, 391] width 48 height 39
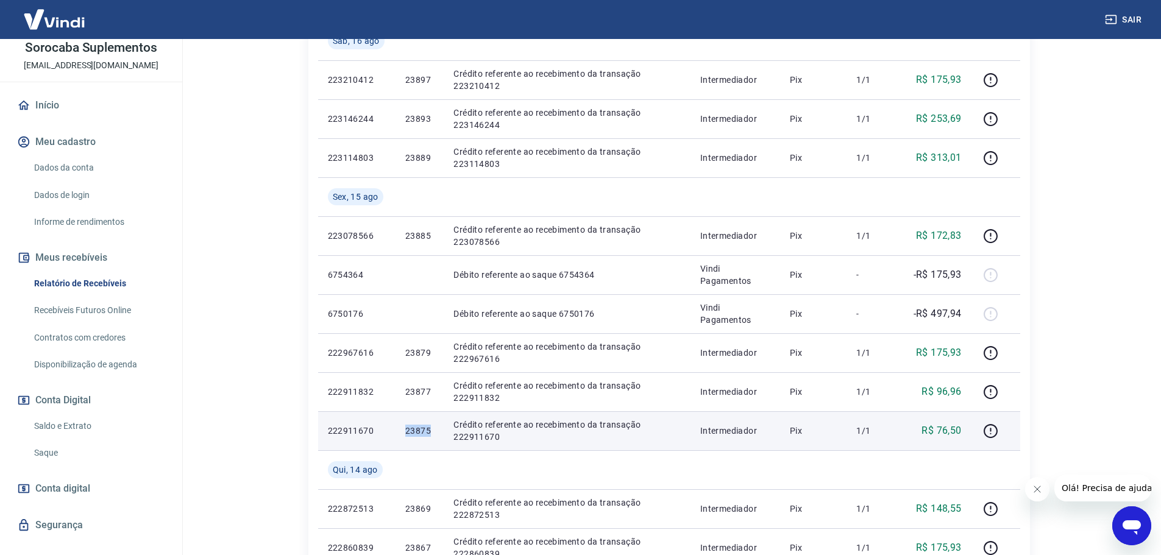
drag, startPoint x: 405, startPoint y: 425, endPoint x: 434, endPoint y: 428, distance: 28.7
click at [434, 428] on td "23875" at bounding box center [419, 430] width 48 height 39
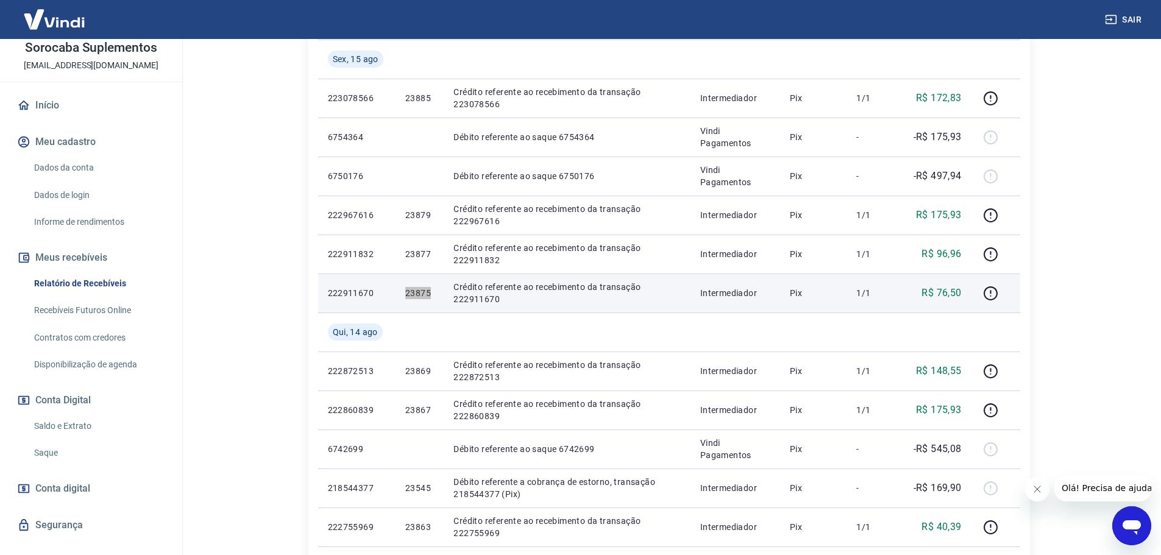
scroll to position [548, 0]
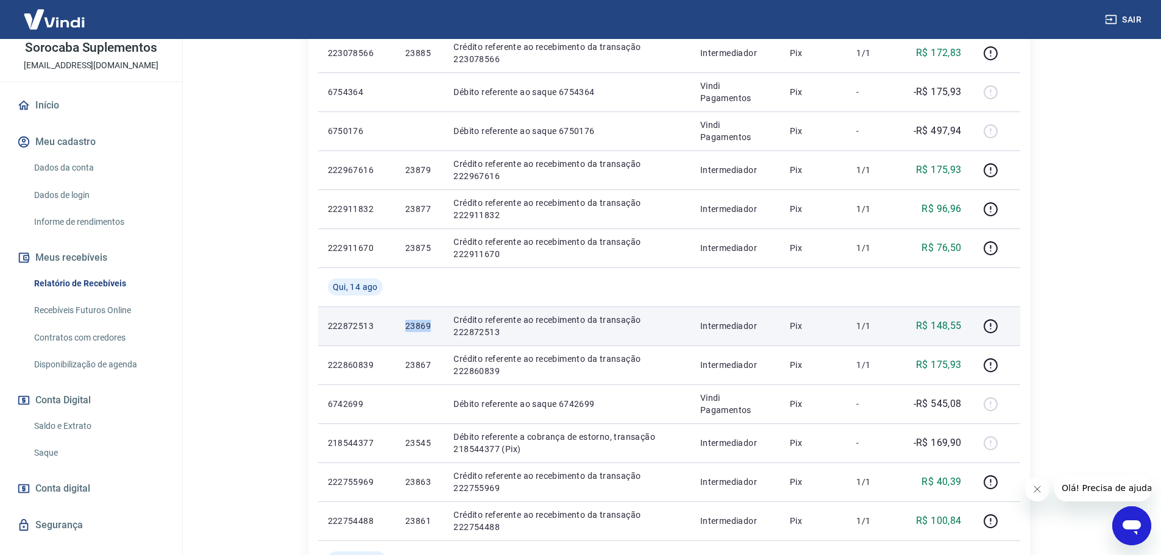
drag, startPoint x: 405, startPoint y: 328, endPoint x: 431, endPoint y: 333, distance: 25.9
click at [431, 333] on td "23869" at bounding box center [419, 326] width 48 height 39
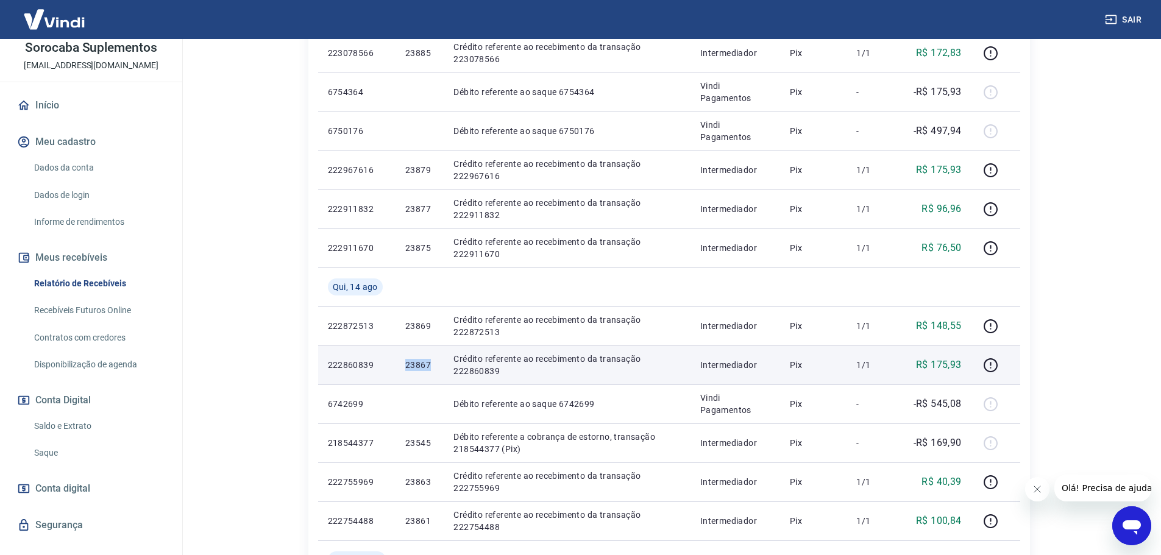
drag, startPoint x: 403, startPoint y: 367, endPoint x: 431, endPoint y: 369, distance: 28.7
click at [431, 369] on td "23867" at bounding box center [419, 365] width 48 height 39
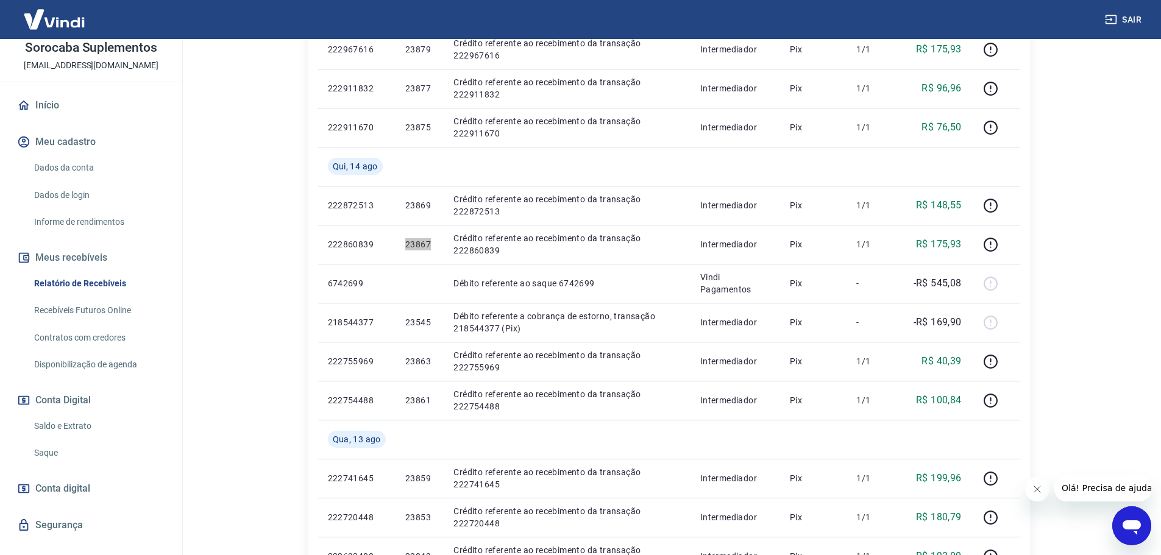
scroll to position [670, 0]
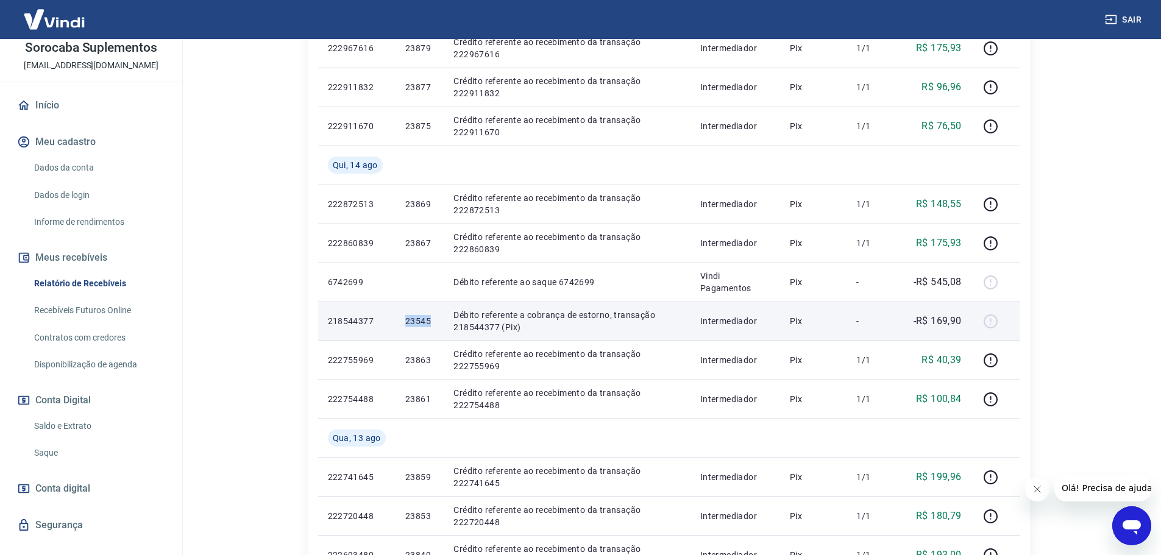
drag, startPoint x: 398, startPoint y: 317, endPoint x: 430, endPoint y: 323, distance: 32.8
click at [430, 323] on td "23545" at bounding box center [419, 321] width 48 height 39
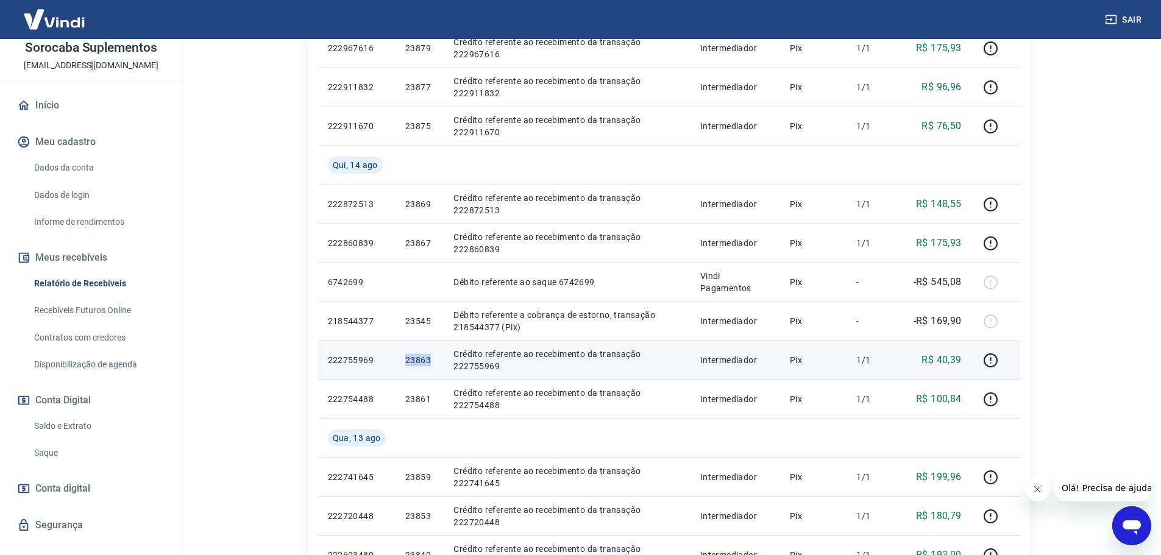
drag, startPoint x: 429, startPoint y: 361, endPoint x: 398, endPoint y: 359, distance: 31.2
click at [398, 359] on td "23863" at bounding box center [419, 360] width 48 height 39
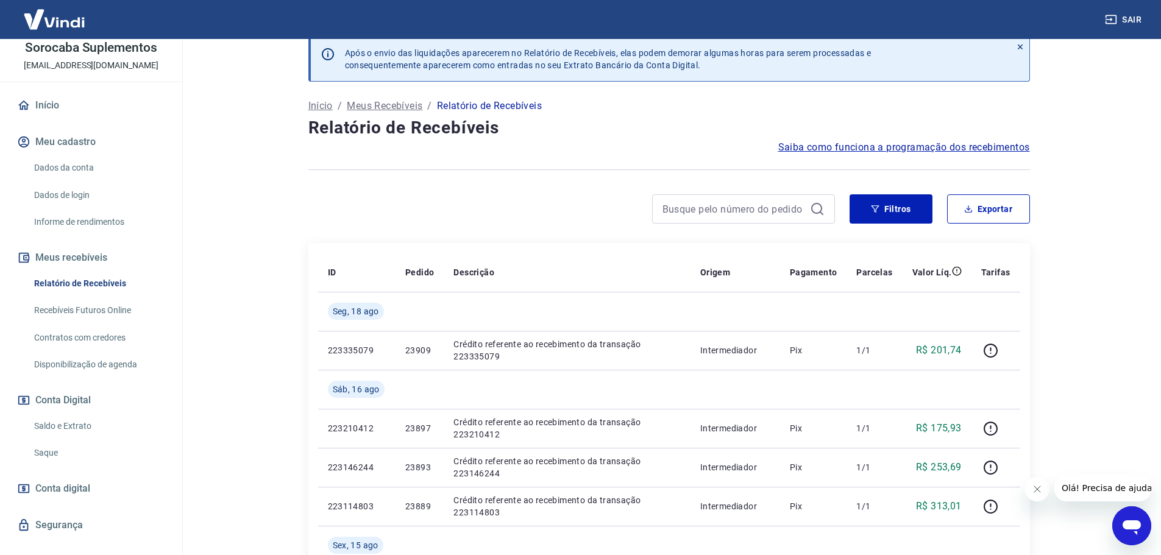
scroll to position [0, 0]
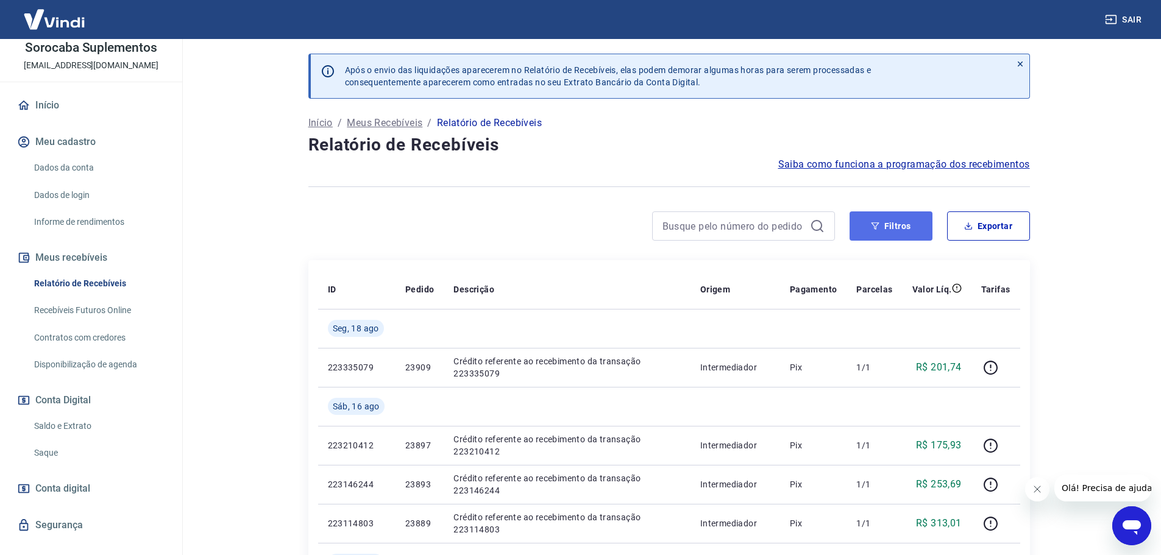
click at [906, 227] on button "Filtros" at bounding box center [891, 225] width 83 height 29
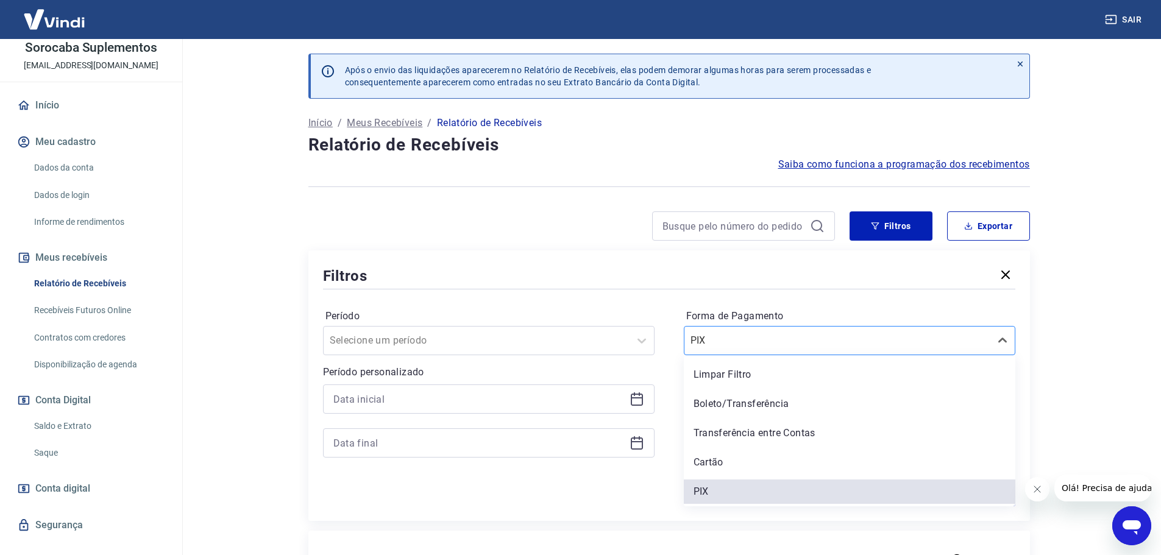
click at [756, 342] on input "Forma de Pagamento" at bounding box center [751, 340] width 123 height 15
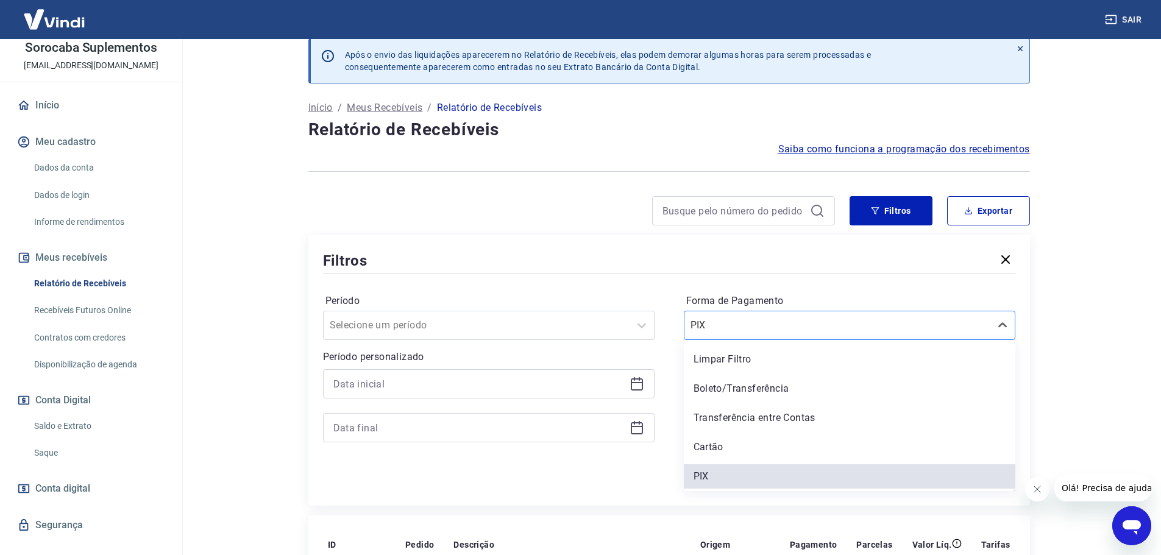
scroll to position [61, 0]
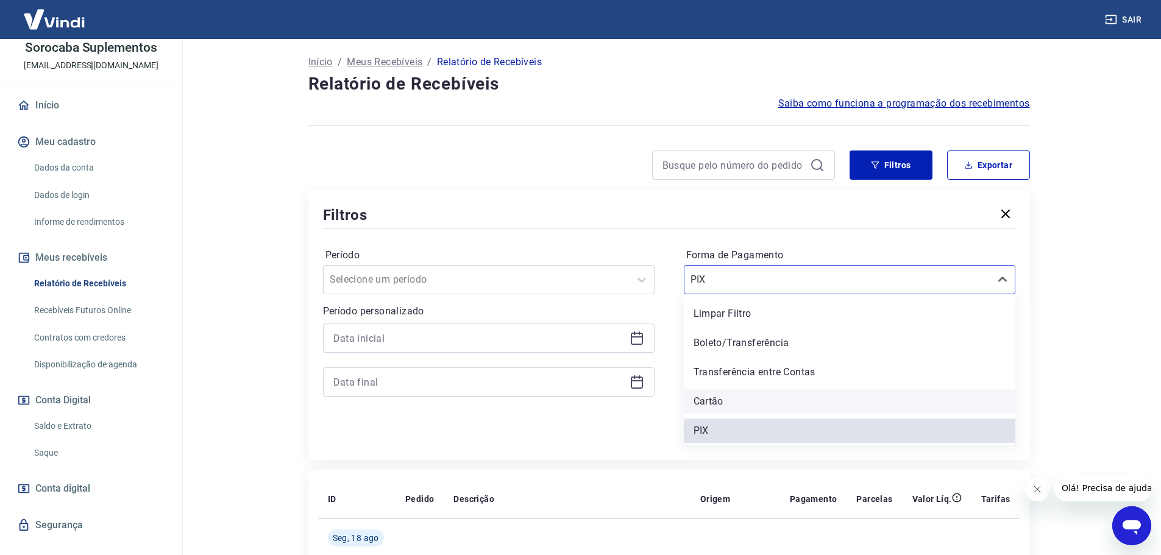
click at [720, 400] on div "Cartão" at bounding box center [850, 401] width 332 height 24
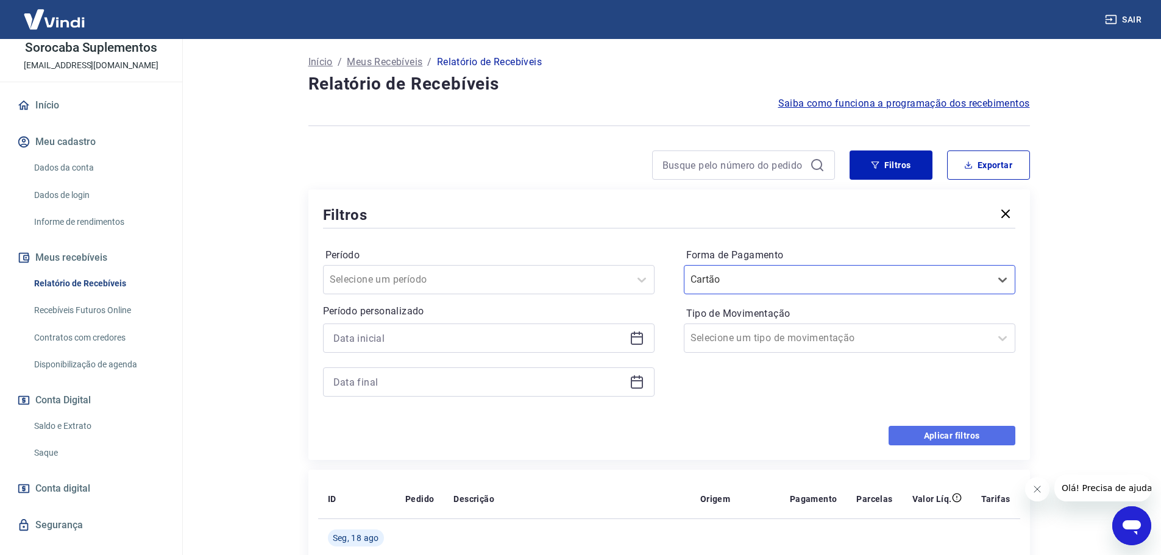
click at [960, 436] on button "Aplicar filtros" at bounding box center [952, 436] width 127 height 20
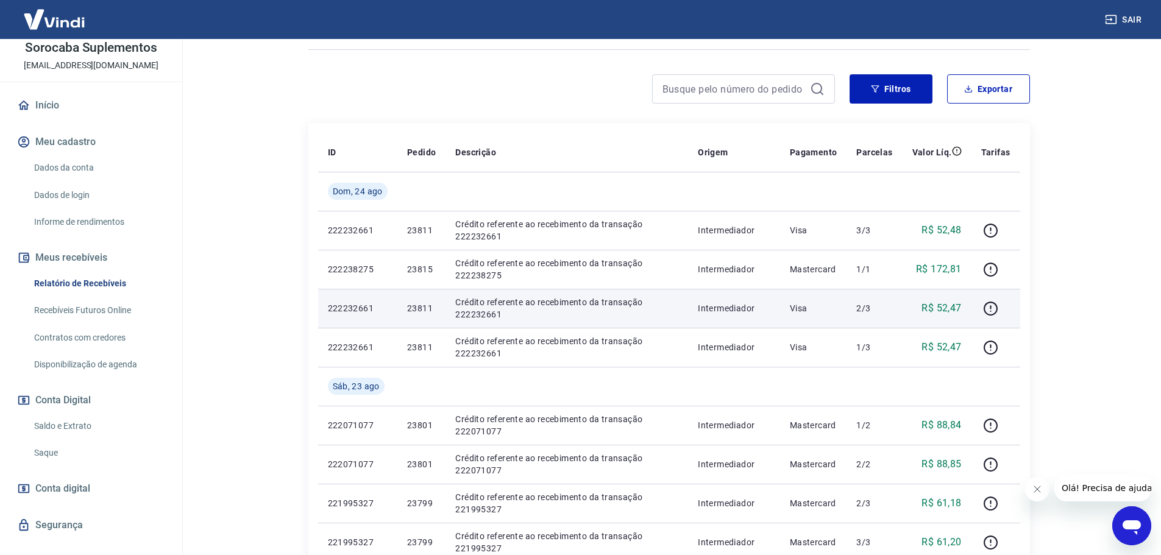
scroll to position [183, 0]
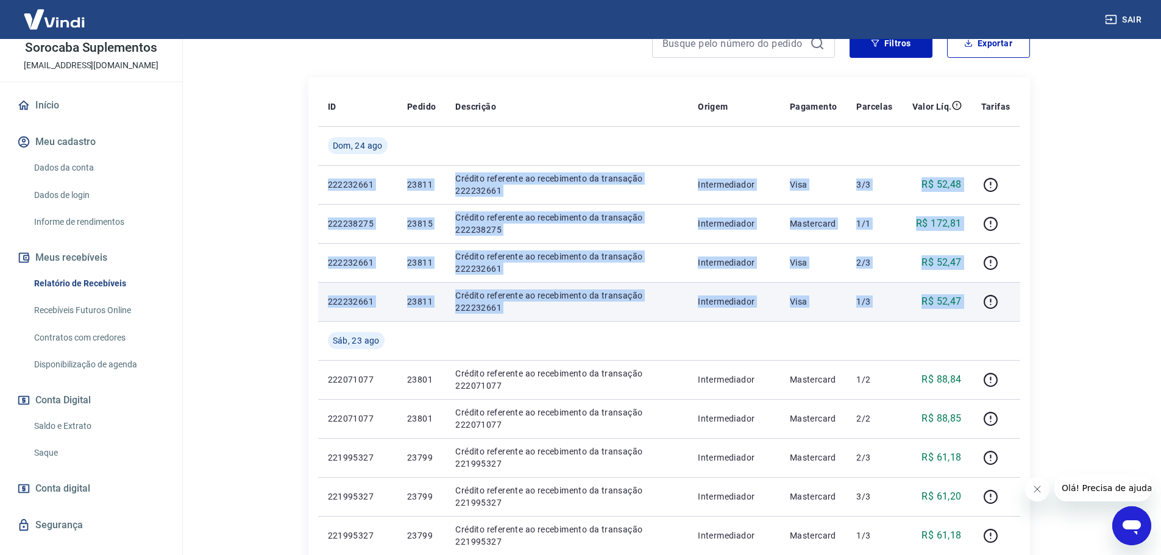
drag, startPoint x: 322, startPoint y: 179, endPoint x: 974, endPoint y: 302, distance: 663.7
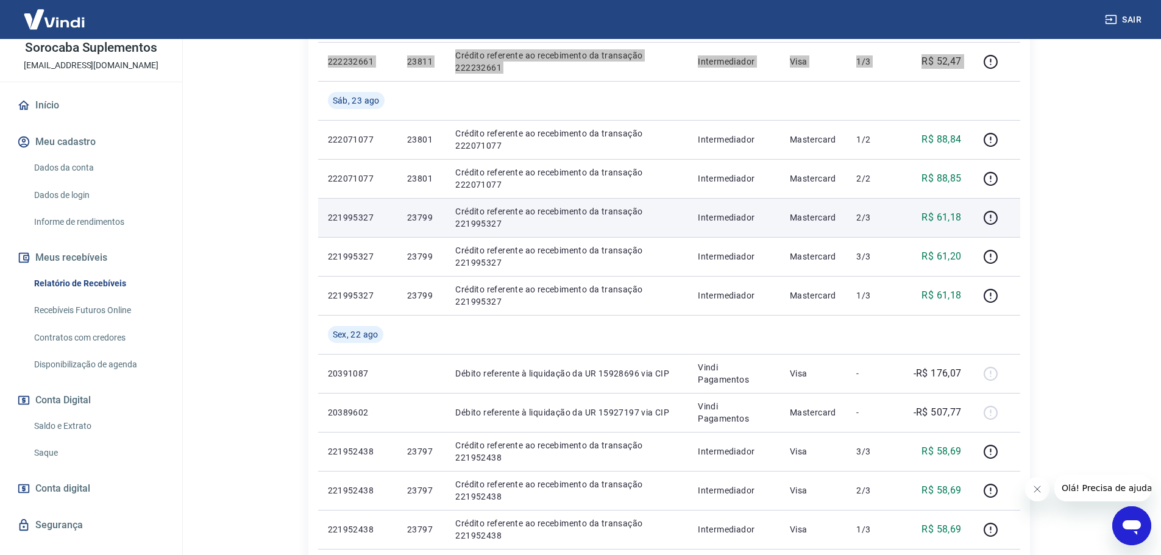
scroll to position [427, 0]
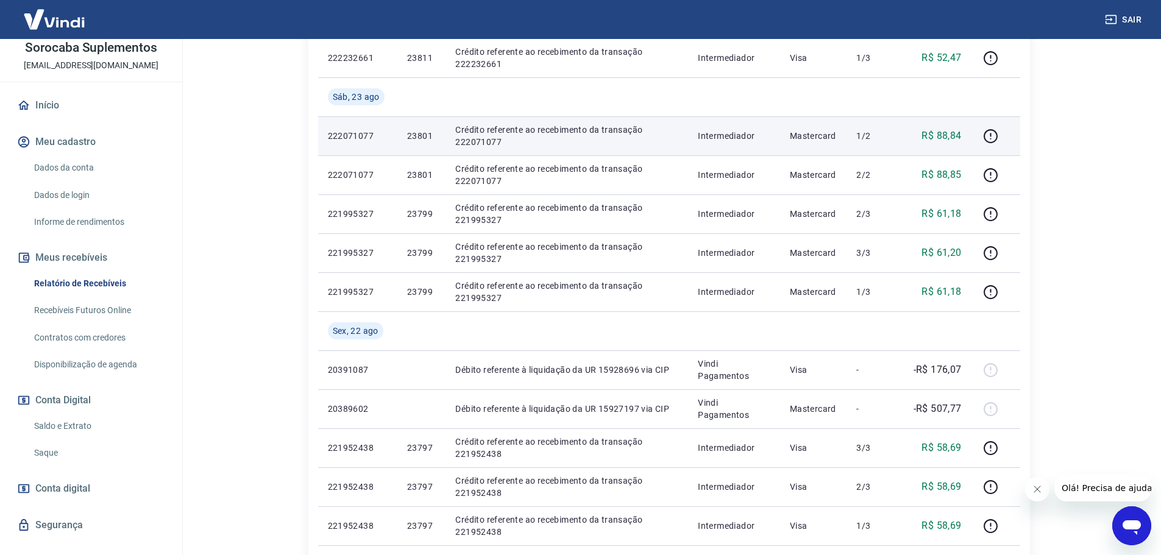
click at [333, 134] on p "222071077" at bounding box center [358, 136] width 60 height 12
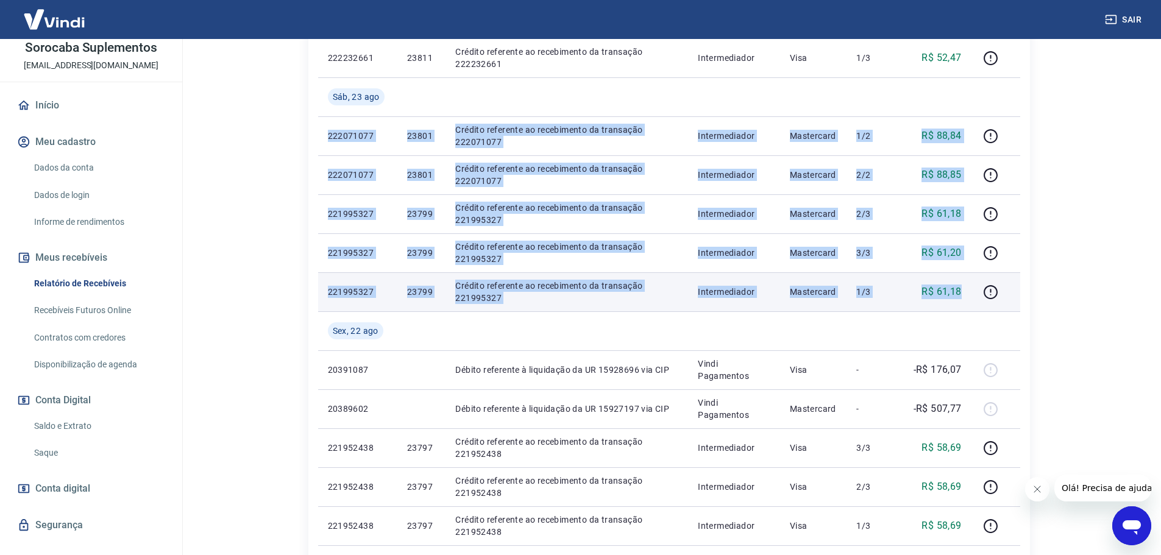
drag, startPoint x: 380, startPoint y: 140, endPoint x: 966, endPoint y: 282, distance: 603.0
click at [966, 282] on tbody "[DATE] 222232661 23811 Crédito referente ao recebimento da transação 222232661 …" at bounding box center [669, 330] width 702 height 897
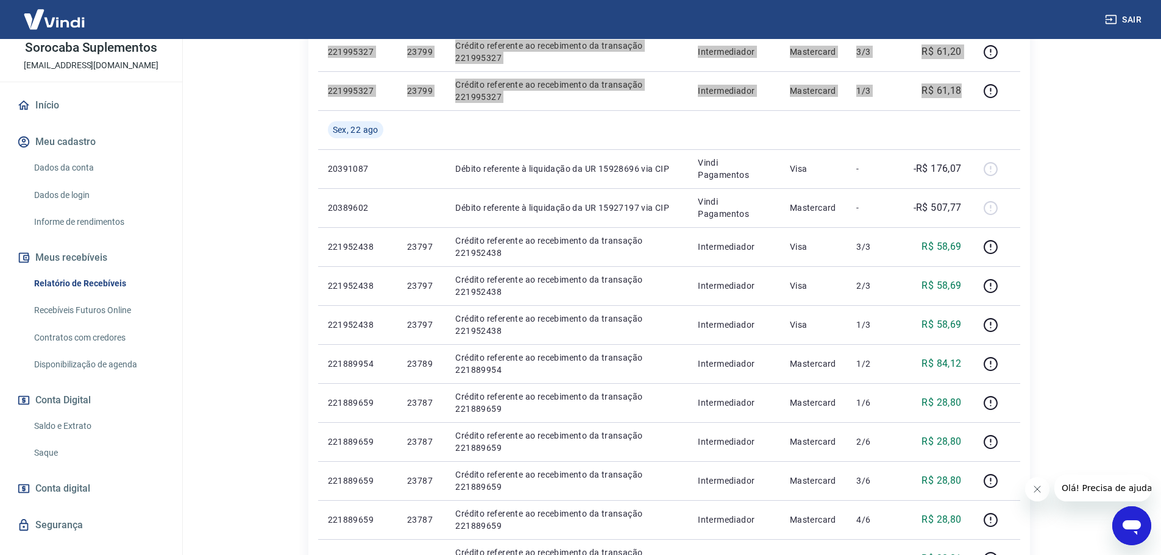
scroll to position [731, 0]
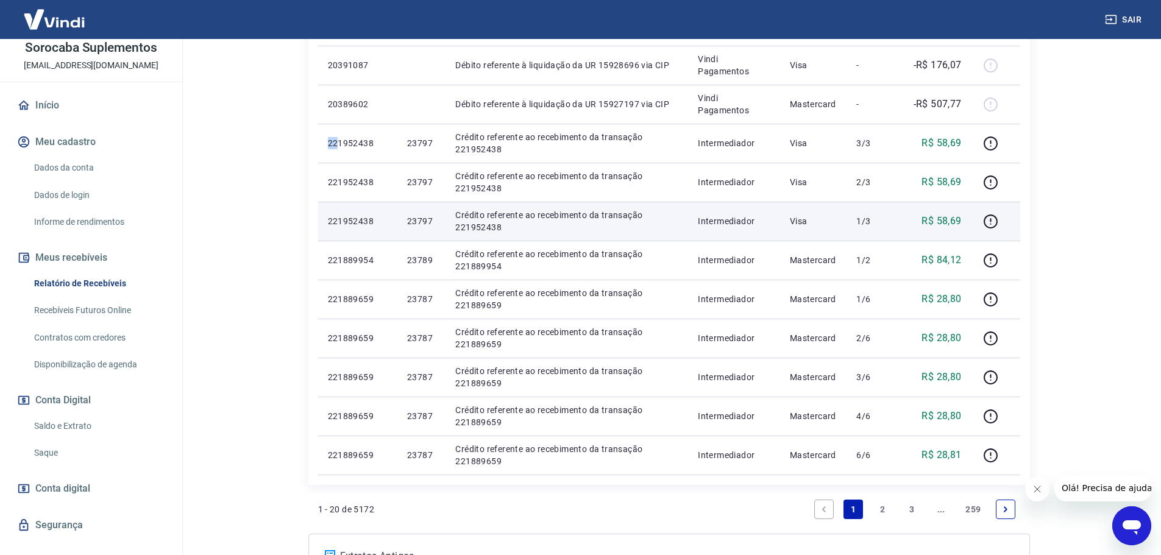
drag, startPoint x: 327, startPoint y: 142, endPoint x: 374, endPoint y: 209, distance: 81.8
click at [337, 156] on td "221952438" at bounding box center [357, 143] width 79 height 39
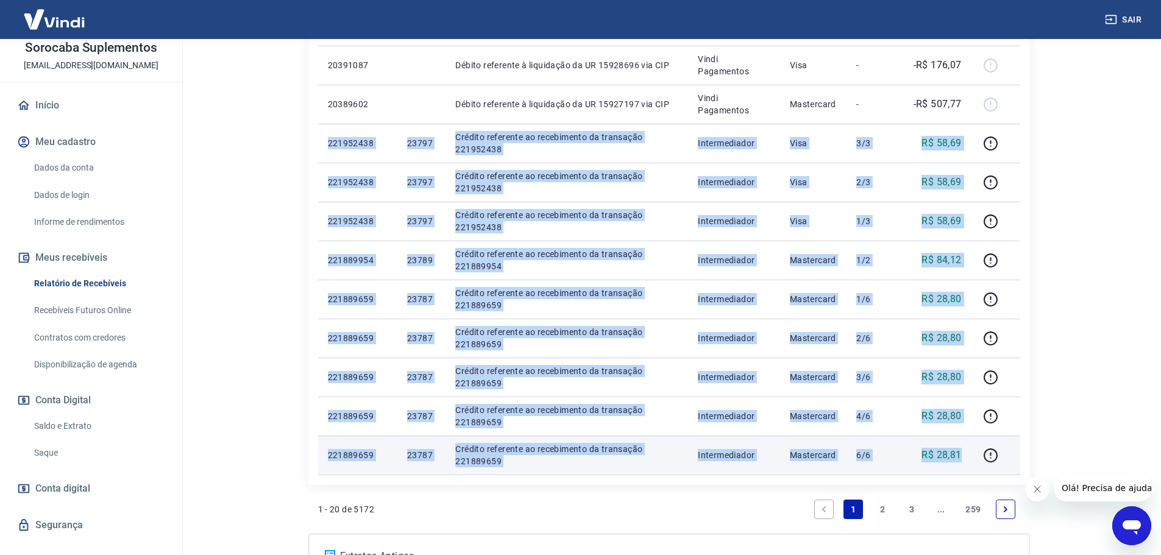
click at [963, 455] on td "R$ 28,81" at bounding box center [937, 455] width 69 height 39
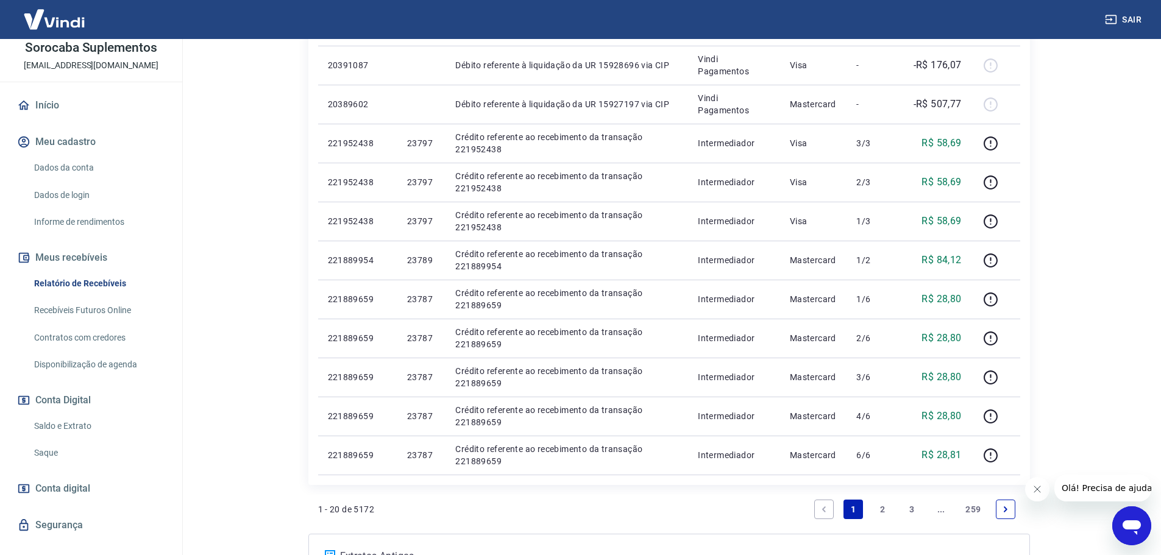
drag, startPoint x: 881, startPoint y: 508, endPoint x: 483, endPoint y: 358, distance: 425.0
click at [881, 508] on link "2" at bounding box center [883, 510] width 20 height 20
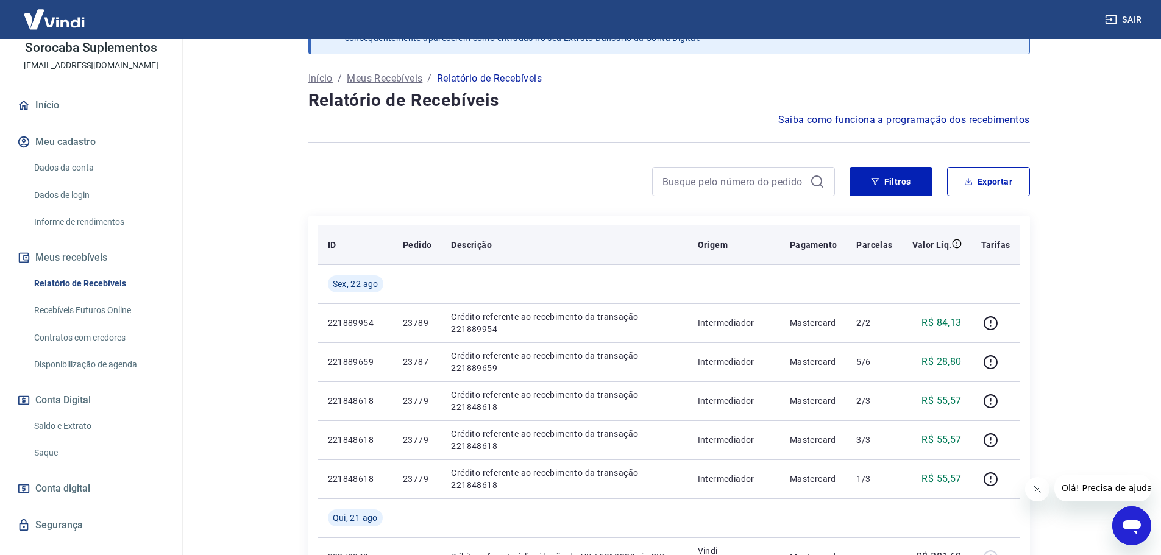
scroll to position [61, 0]
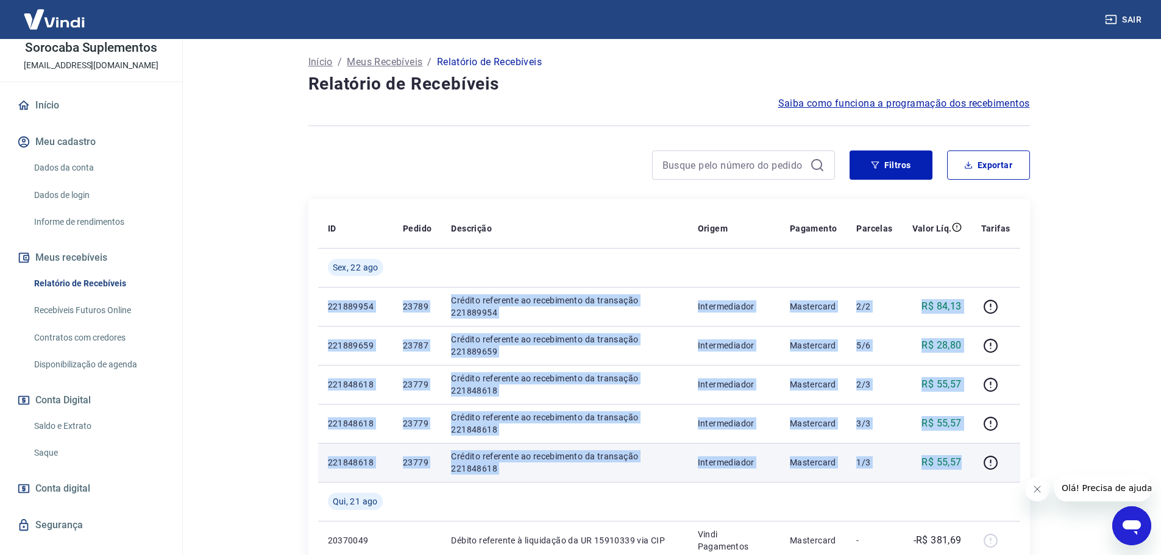
drag, startPoint x: 325, startPoint y: 306, endPoint x: 960, endPoint y: 463, distance: 654.6
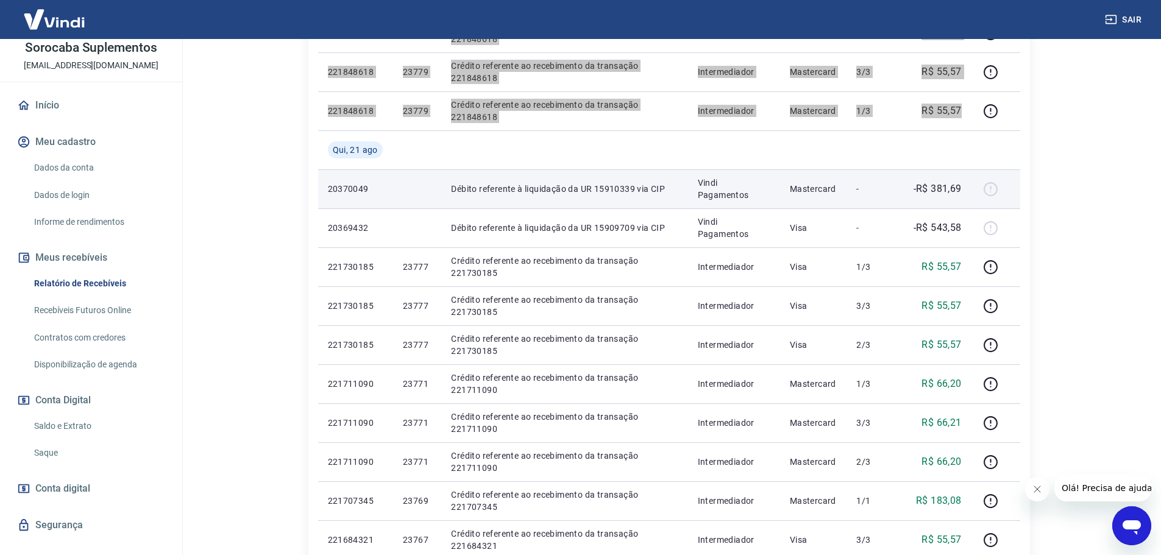
scroll to position [427, 0]
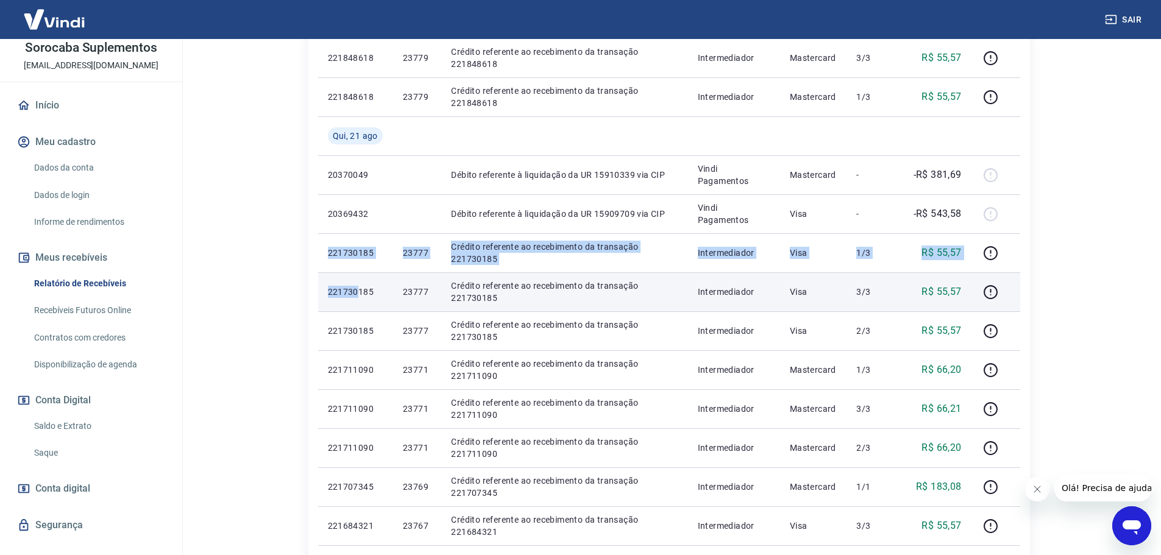
drag, startPoint x: 323, startPoint y: 252, endPoint x: 366, endPoint y: 283, distance: 53.1
click at [356, 274] on tbody "[DATE] 221889954 23789 Crédito referente ao recebimento da transação 221889954 …" at bounding box center [669, 311] width 702 height 858
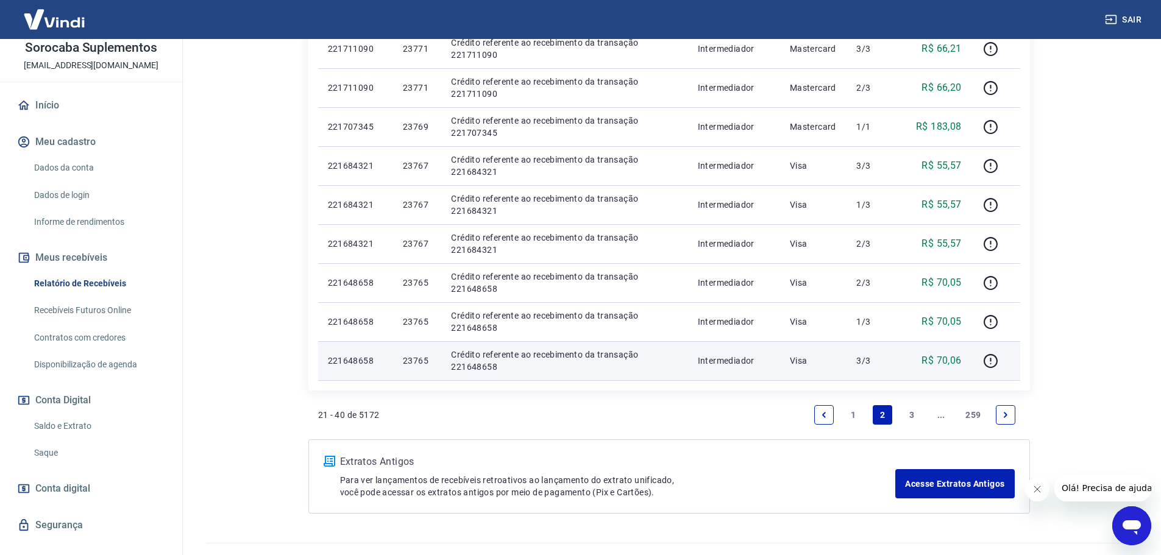
scroll to position [792, 0]
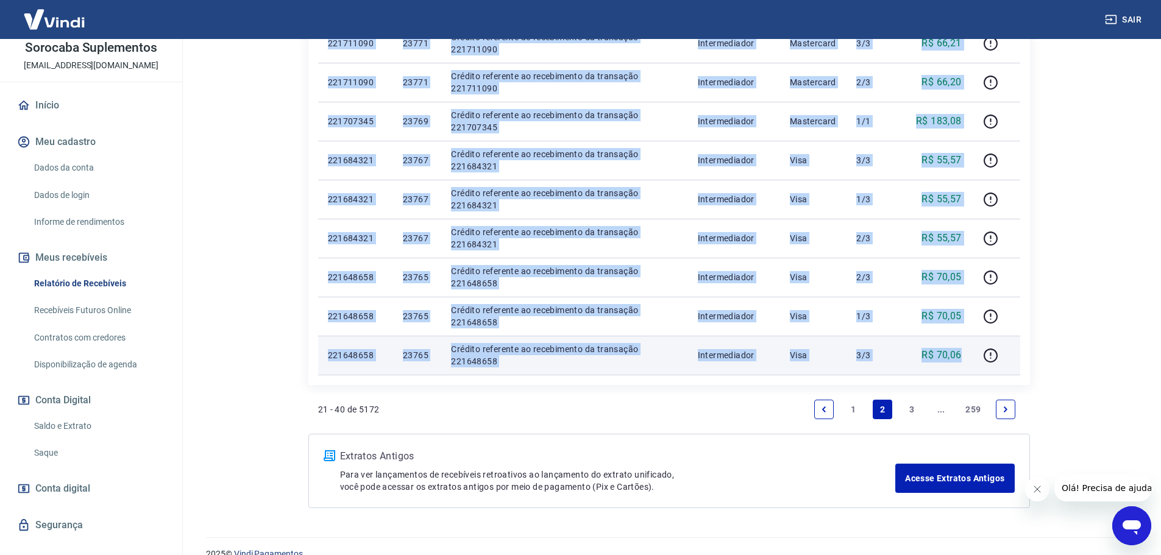
click at [961, 356] on p "R$ 70,06" at bounding box center [941, 355] width 40 height 15
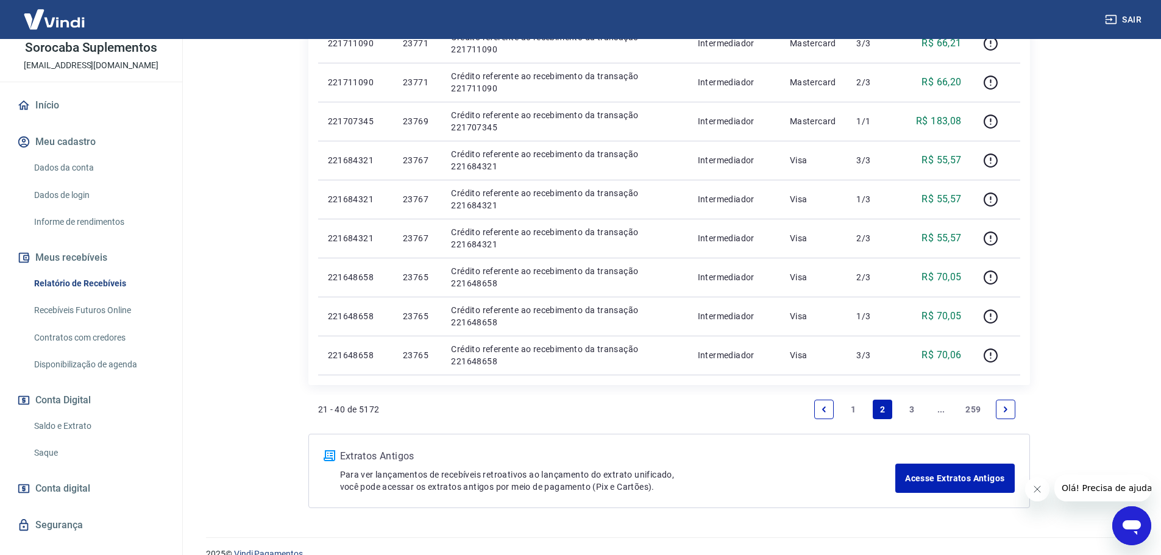
drag, startPoint x: 908, startPoint y: 411, endPoint x: 506, endPoint y: 375, distance: 403.2
click at [908, 411] on link "3" at bounding box center [912, 410] width 20 height 20
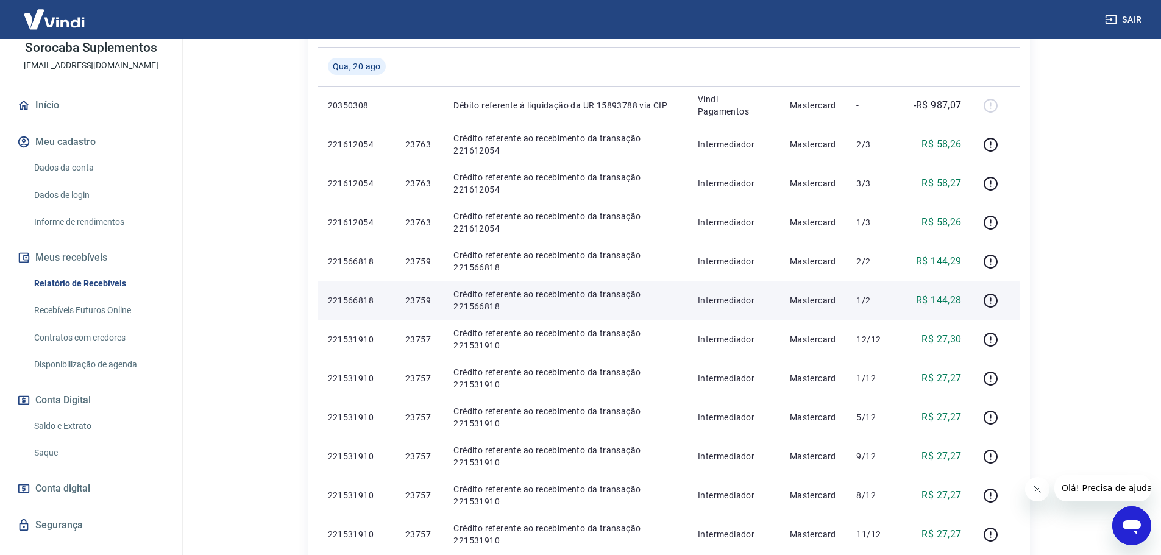
scroll to position [305, 0]
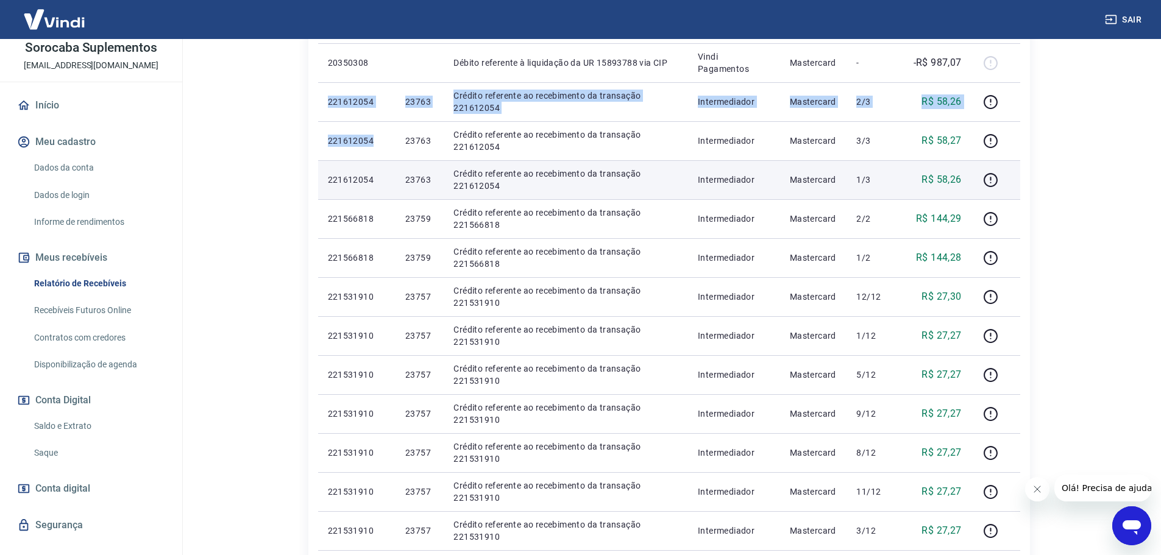
drag, startPoint x: 326, startPoint y: 101, endPoint x: 385, endPoint y: 170, distance: 91.2
click at [381, 145] on tbody "[DATE] 20350308 Débito referente à liquidação da UR 15893788 via CIP Vindi Paga…" at bounding box center [669, 413] width 702 height 819
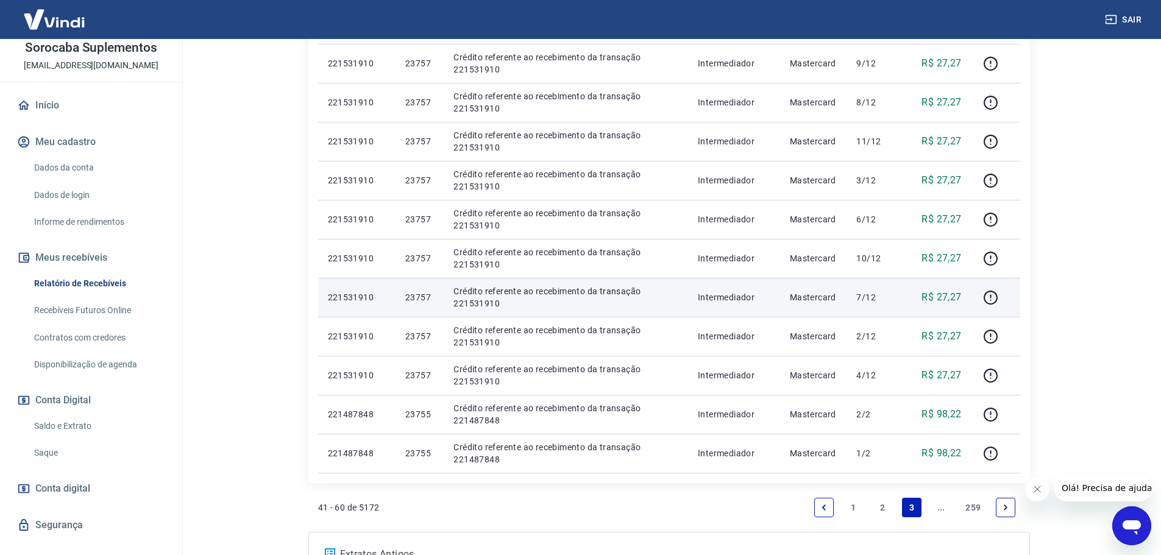
scroll to position [670, 0]
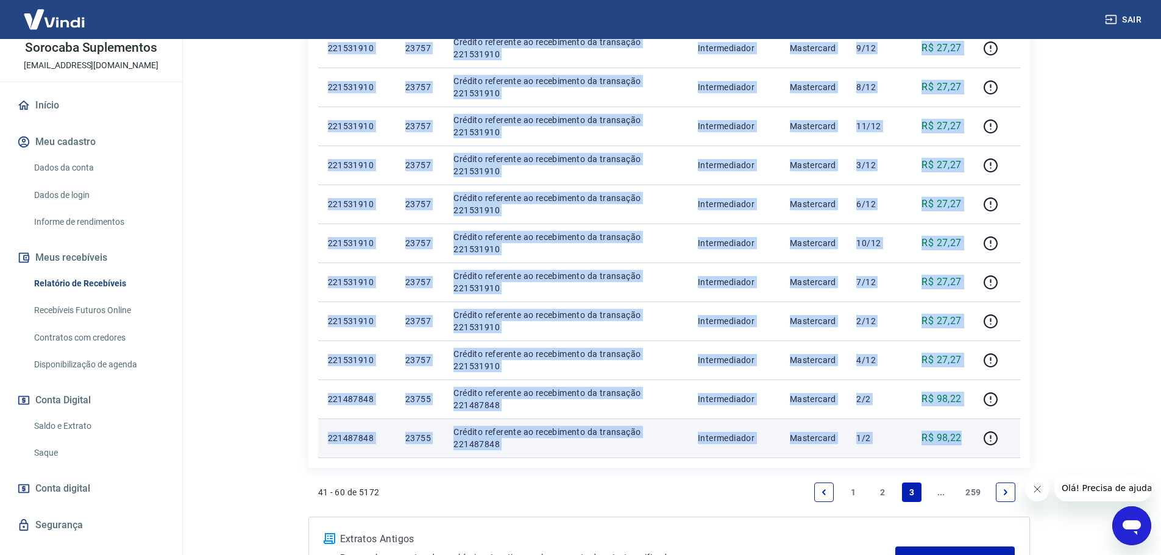
click at [961, 444] on p "R$ 98,22" at bounding box center [941, 438] width 40 height 15
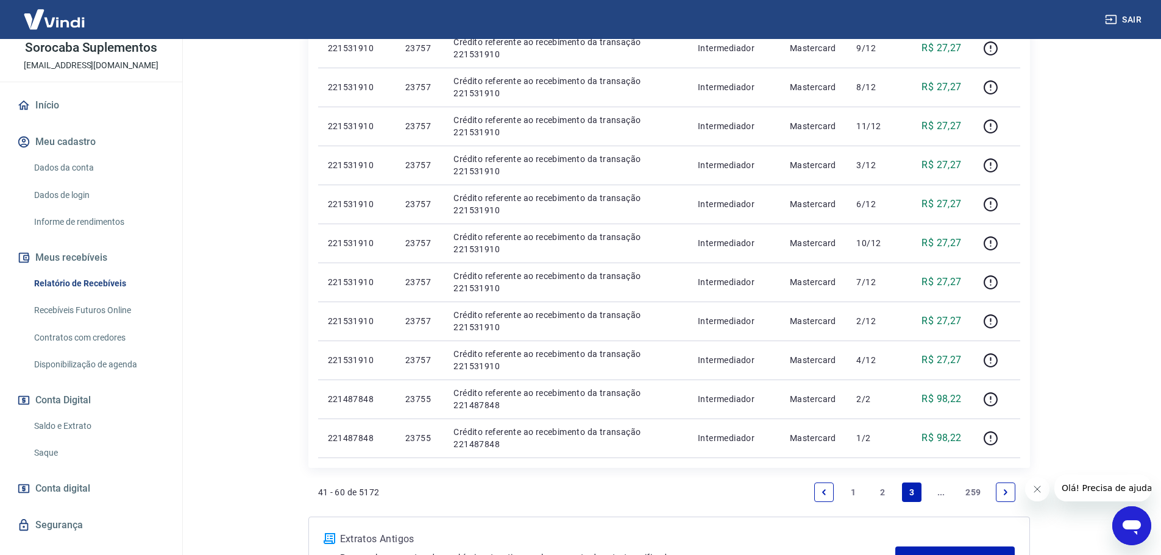
drag, startPoint x: 1006, startPoint y: 494, endPoint x: 392, endPoint y: 368, distance: 627.0
click at [1006, 494] on icon "Next page" at bounding box center [1005, 492] width 9 height 9
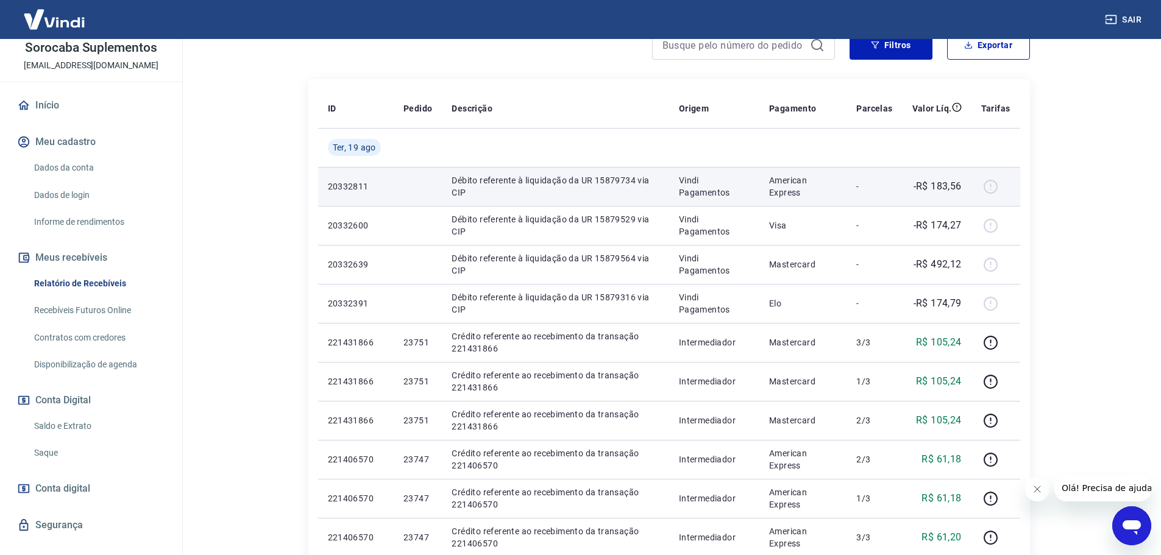
scroll to position [183, 0]
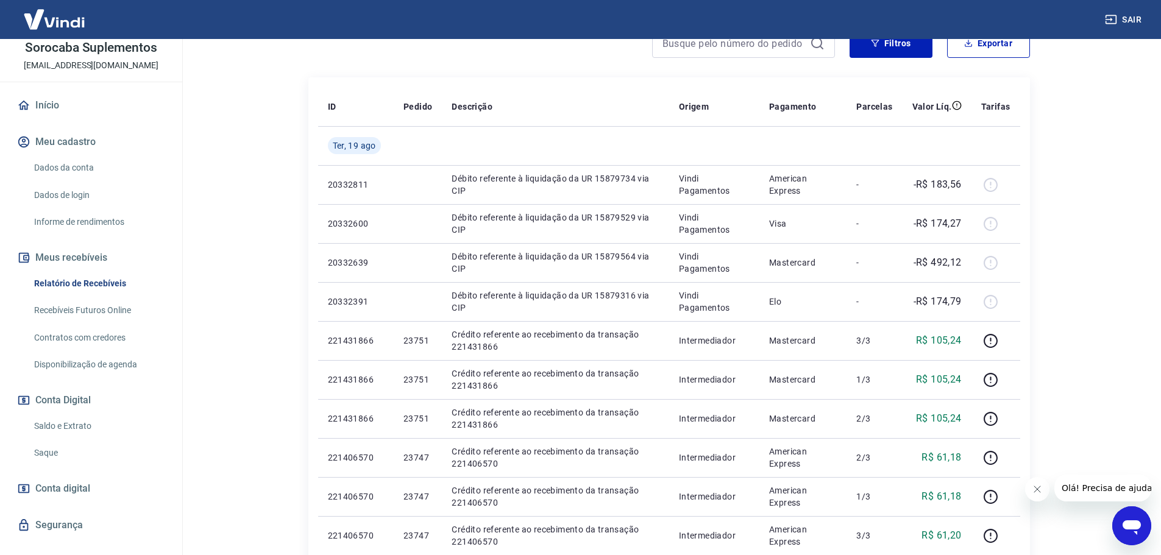
click at [279, 79] on div "Após o envio das liquidações aparecerem no Relatório de Recebíveis, elas podem …" at bounding box center [669, 494] width 780 height 1276
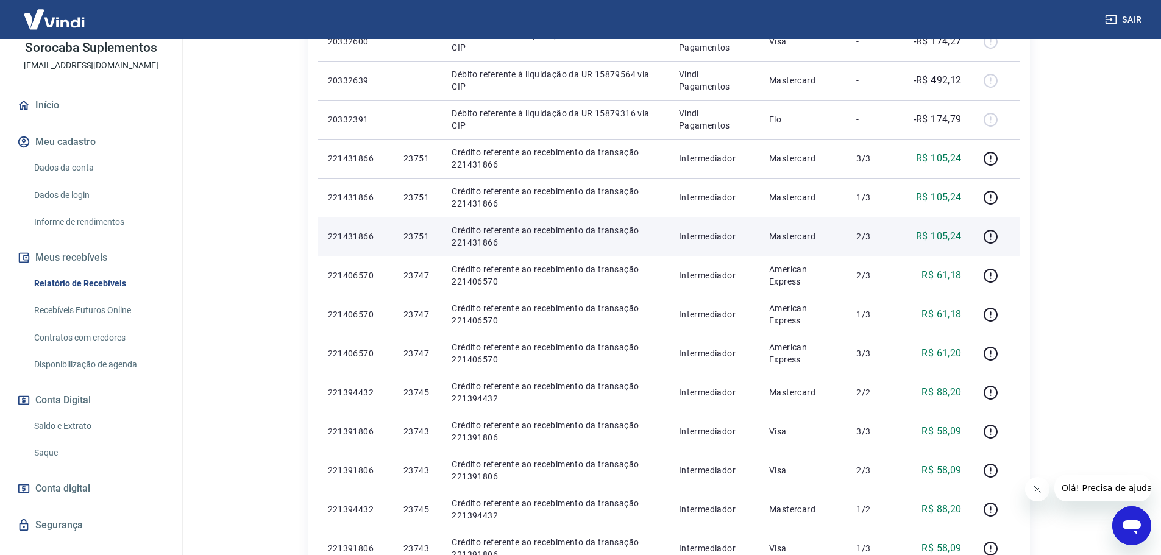
scroll to position [366, 0]
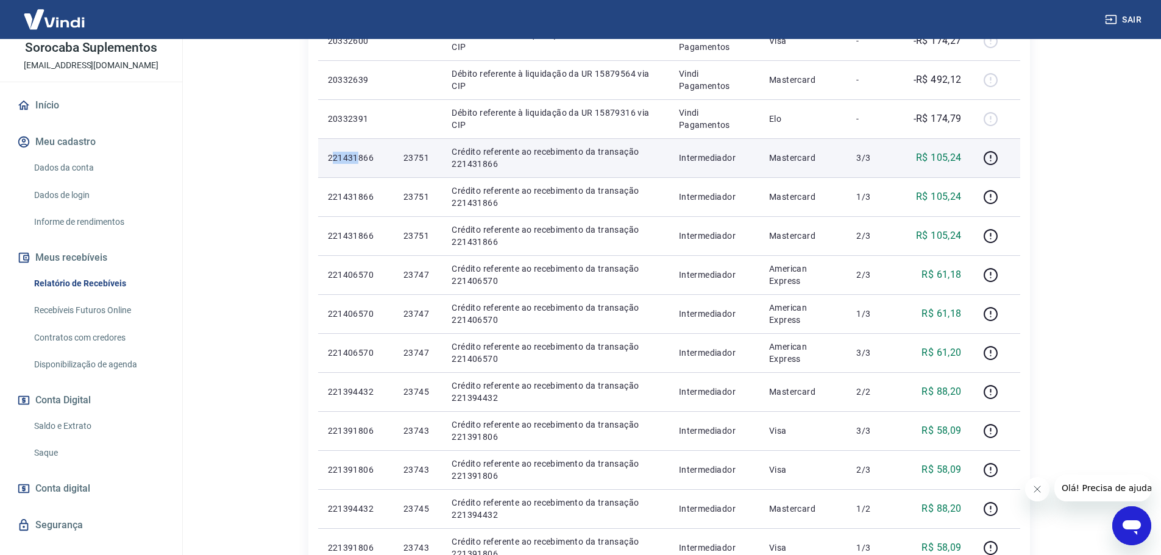
drag, startPoint x: 331, startPoint y: 158, endPoint x: 356, endPoint y: 175, distance: 30.8
click at [356, 175] on td "221431866" at bounding box center [356, 157] width 76 height 39
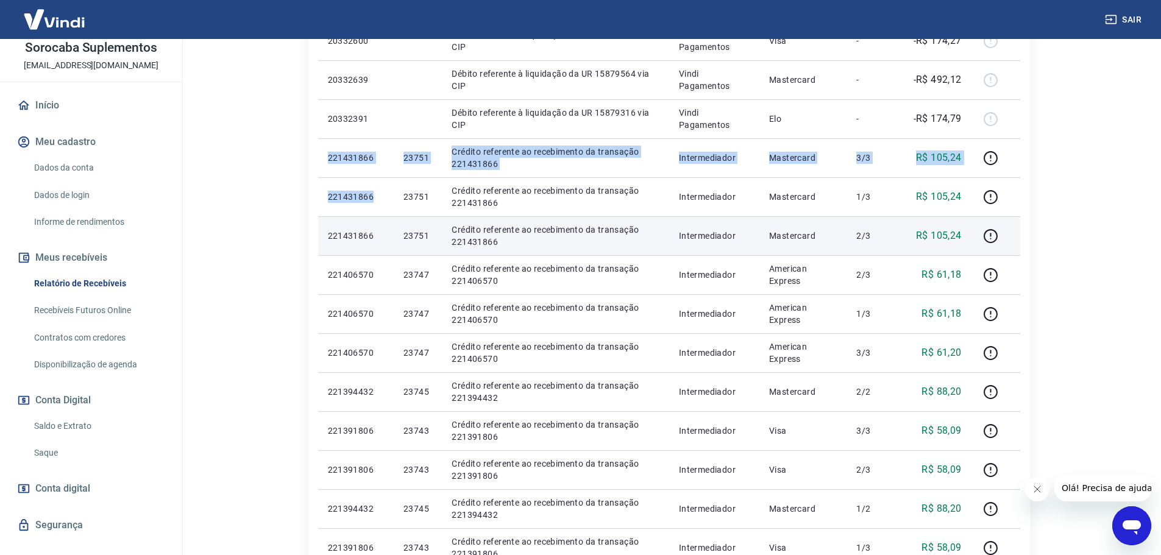
drag, startPoint x: 325, startPoint y: 160, endPoint x: 396, endPoint y: 221, distance: 93.7
click at [389, 217] on tbody "[DATE] 20332811 Débito referente à liquidação da UR 15879734 via CIP Vindi Paga…" at bounding box center [669, 372] width 702 height 858
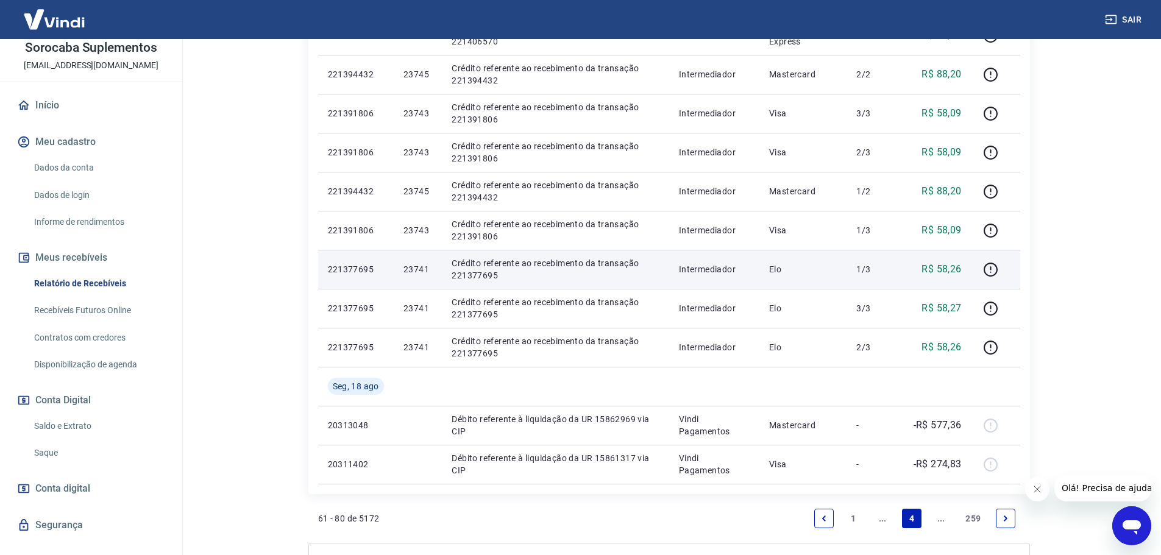
scroll to position [731, 0]
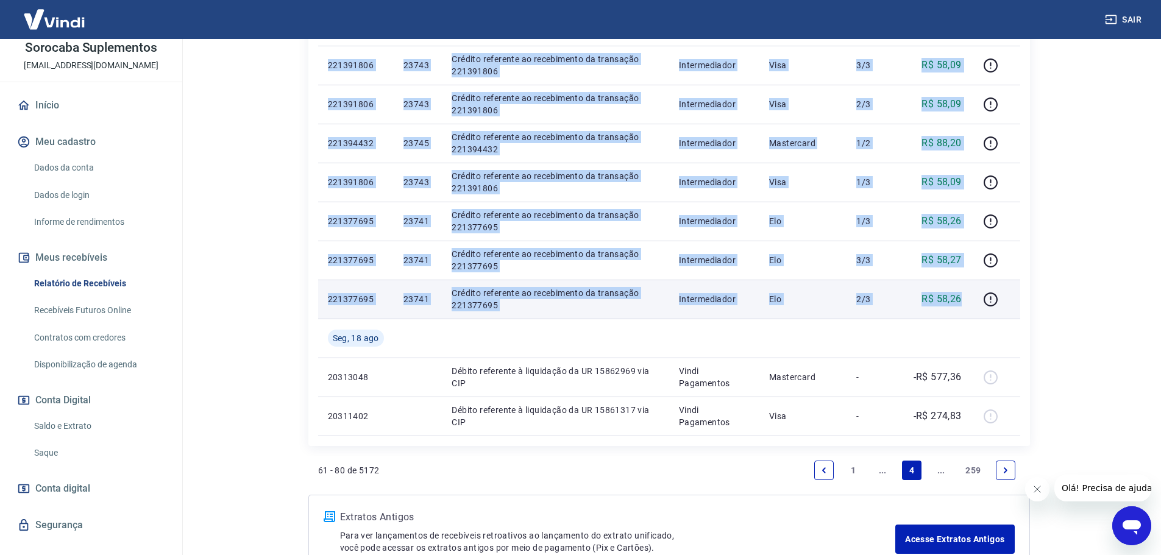
click at [963, 299] on td "R$ 58,26" at bounding box center [937, 299] width 69 height 39
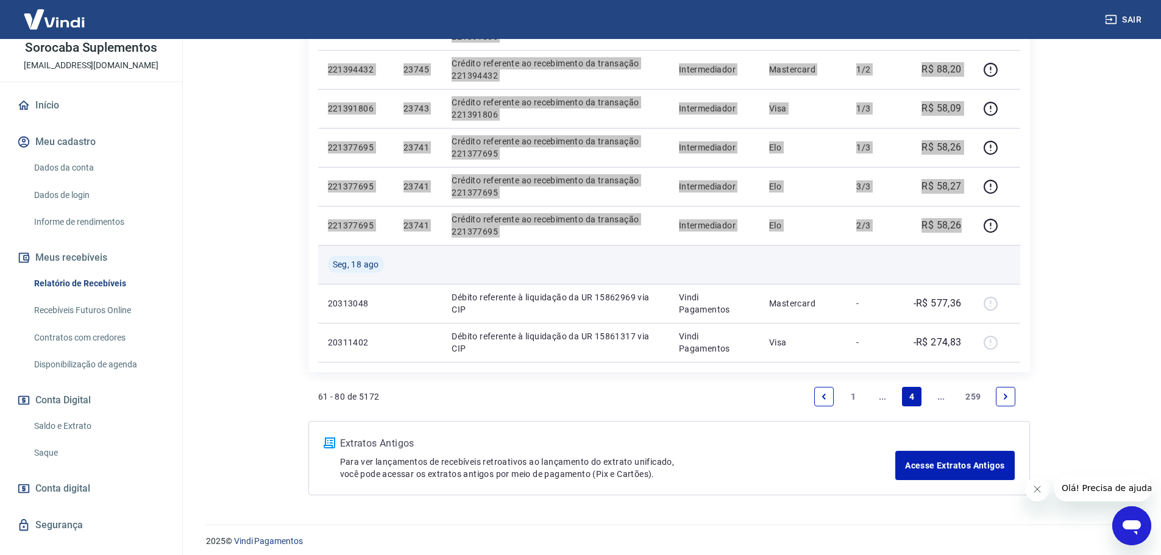
scroll to position [812, 0]
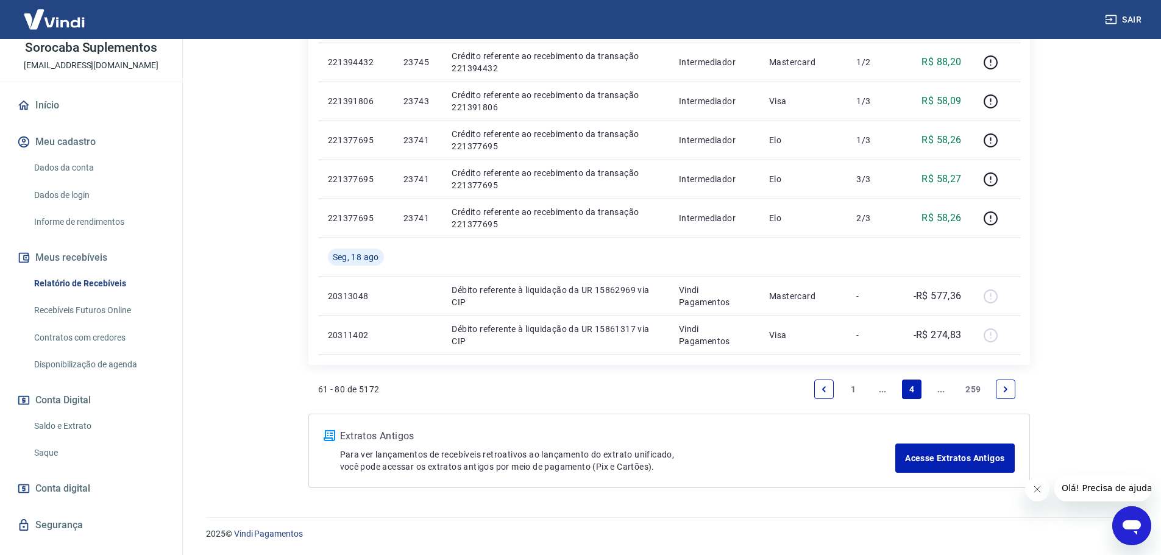
drag, startPoint x: 1006, startPoint y: 390, endPoint x: 643, endPoint y: 229, distance: 397.5
click at [1006, 390] on icon "Next page" at bounding box center [1006, 388] width 4 height 5
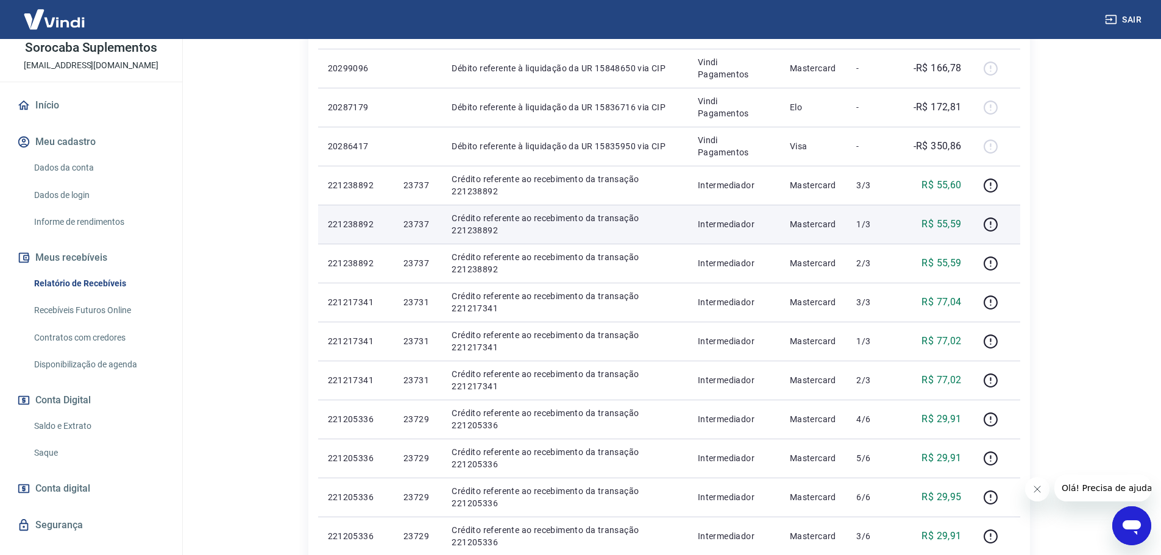
scroll to position [305, 0]
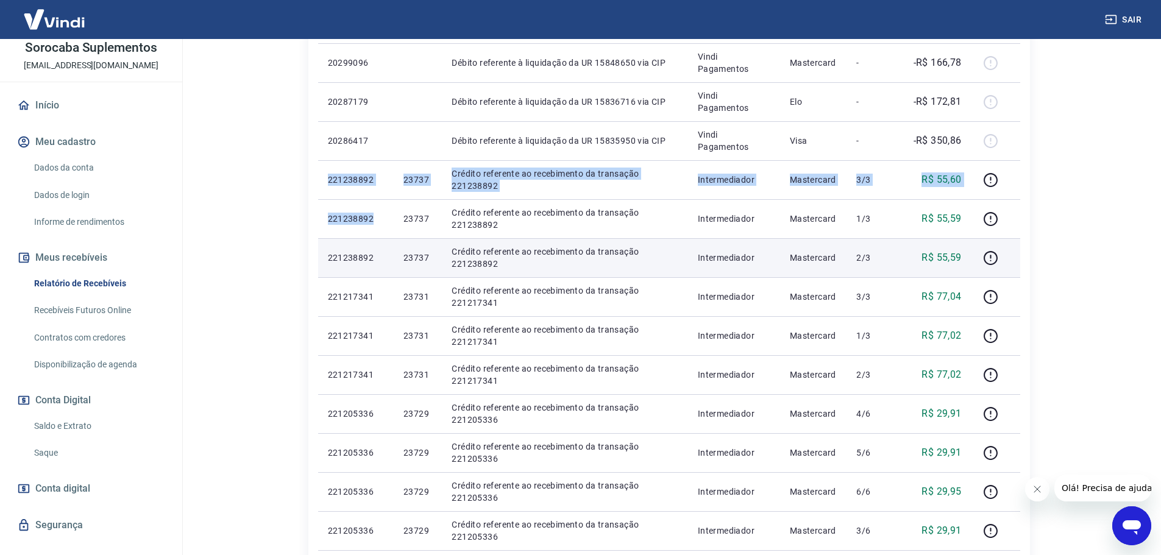
drag, startPoint x: 328, startPoint y: 180, endPoint x: 466, endPoint y: 261, distance: 159.6
click at [383, 219] on tbody "[DATE] 20299096 Débito referente à liquidação da UR 15848650 via CIP Vindi Paga…" at bounding box center [669, 413] width 702 height 819
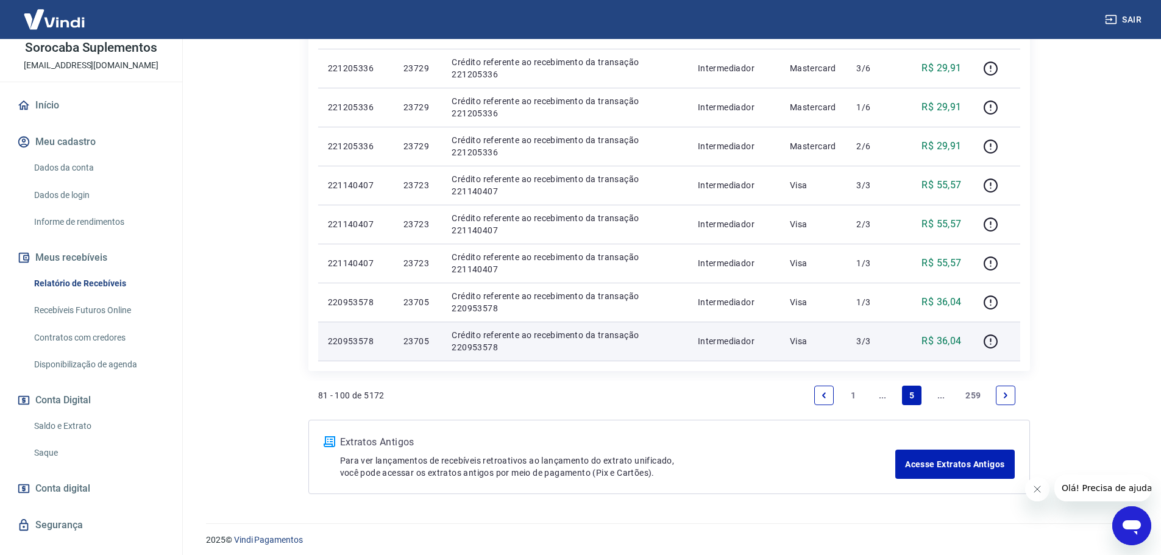
scroll to position [773, 0]
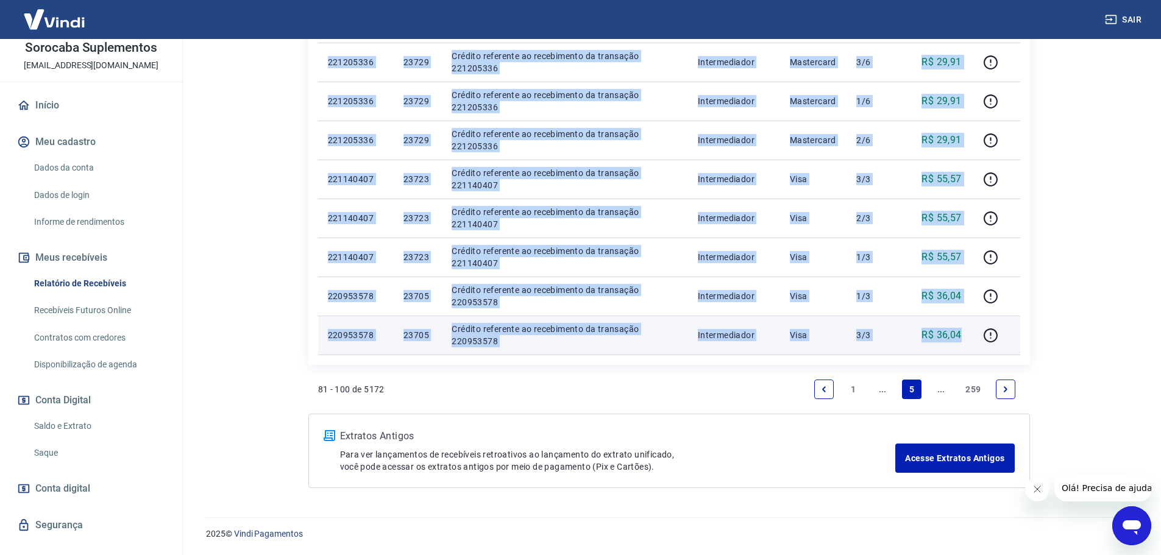
click at [961, 338] on p "R$ 36,04" at bounding box center [941, 335] width 40 height 15
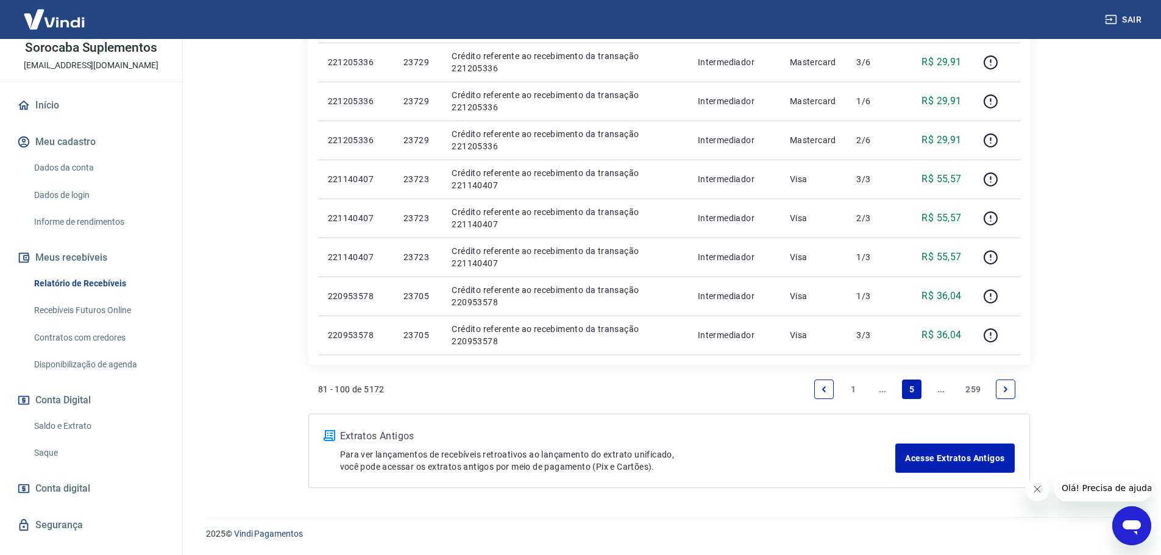
drag, startPoint x: 1002, startPoint y: 388, endPoint x: 542, endPoint y: 372, distance: 459.8
click at [1002, 388] on icon "Next page" at bounding box center [1005, 389] width 9 height 9
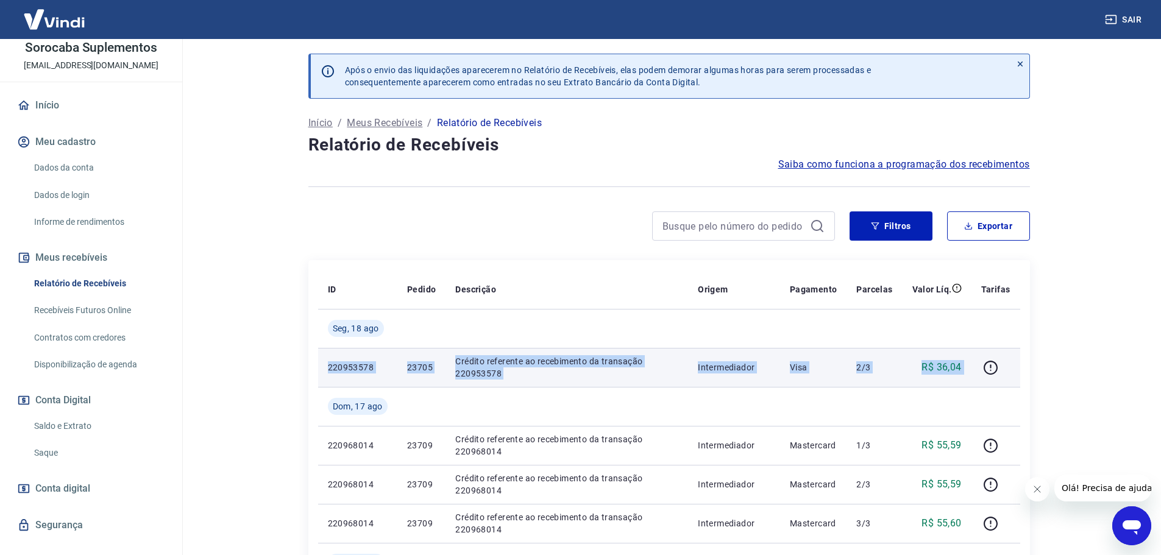
drag, startPoint x: 327, startPoint y: 366, endPoint x: 976, endPoint y: 372, distance: 649.0
click at [976, 372] on tr "220953578 23705 Crédito referente ao recebimento da transação 220953578 Interme…" at bounding box center [669, 367] width 702 height 39
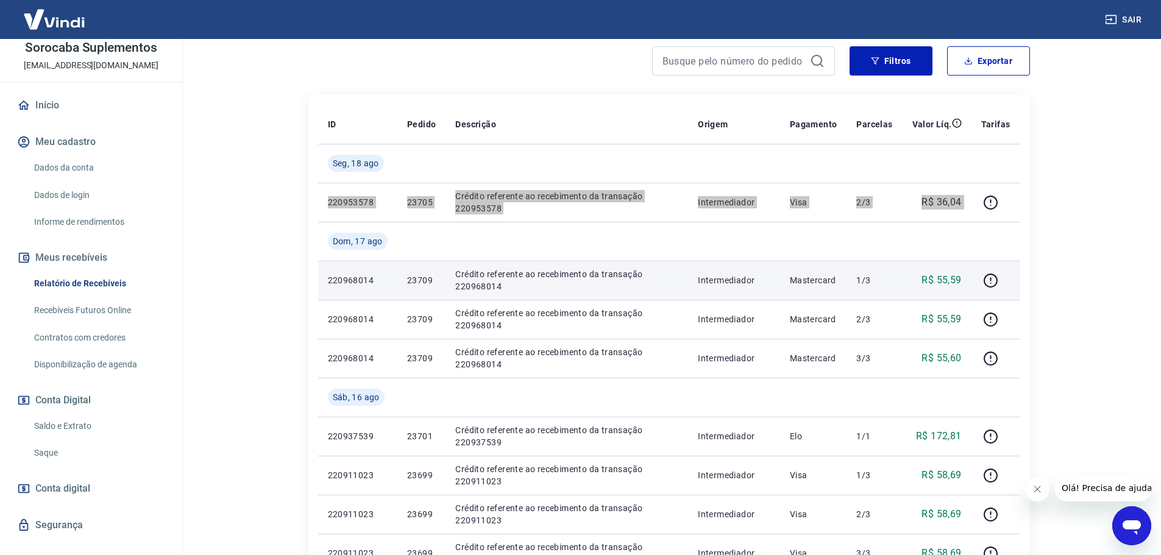
scroll to position [244, 0]
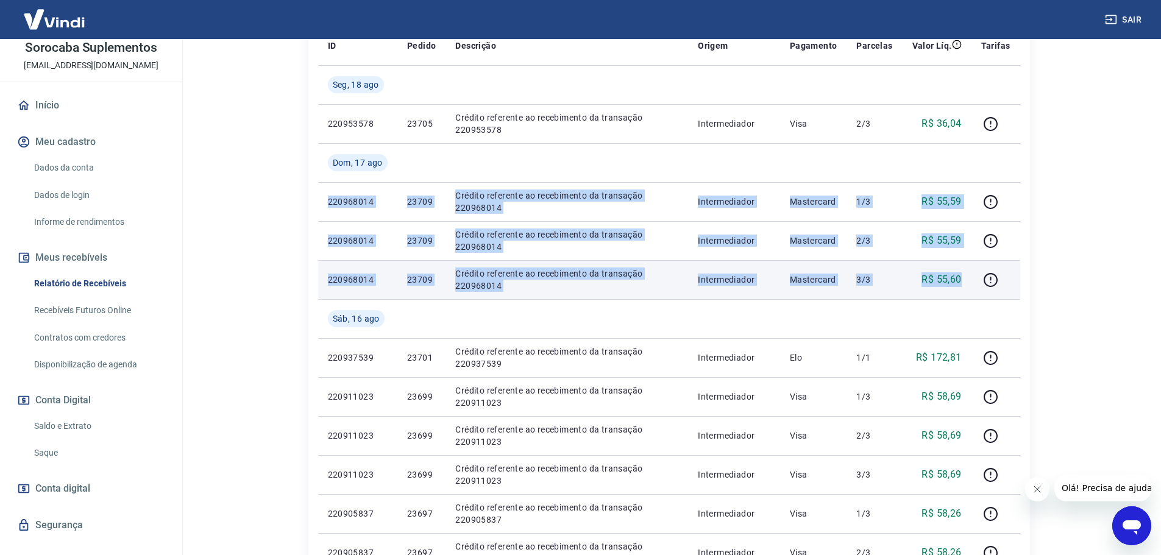
drag, startPoint x: 323, startPoint y: 203, endPoint x: 961, endPoint y: 279, distance: 642.6
click at [961, 279] on tbody "[DATE] 220953578 23705 Crédito referente ao recebimento da transação 220953578 …" at bounding box center [669, 533] width 702 height 936
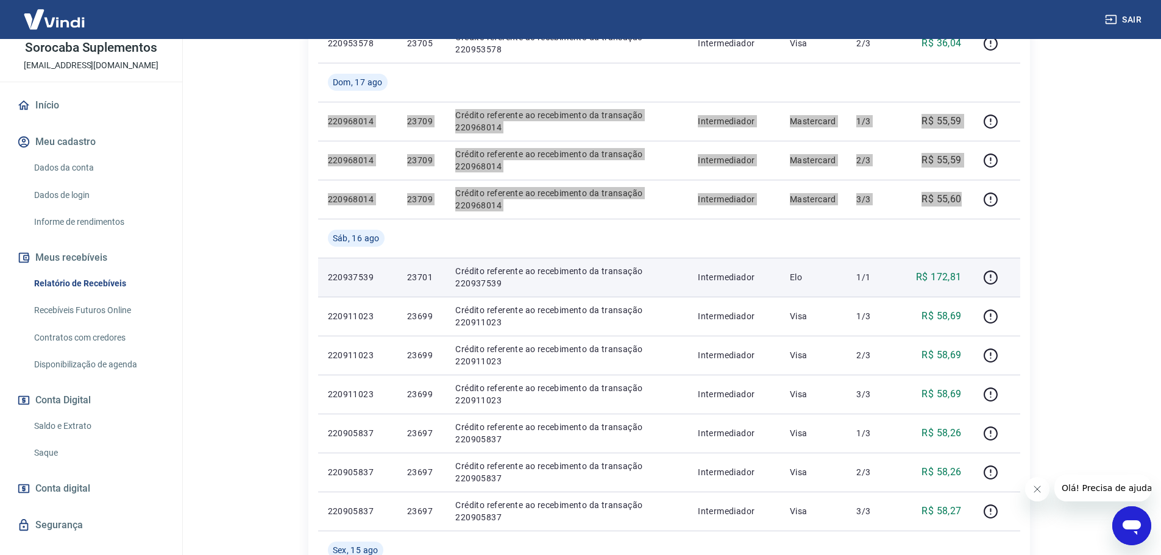
scroll to position [427, 0]
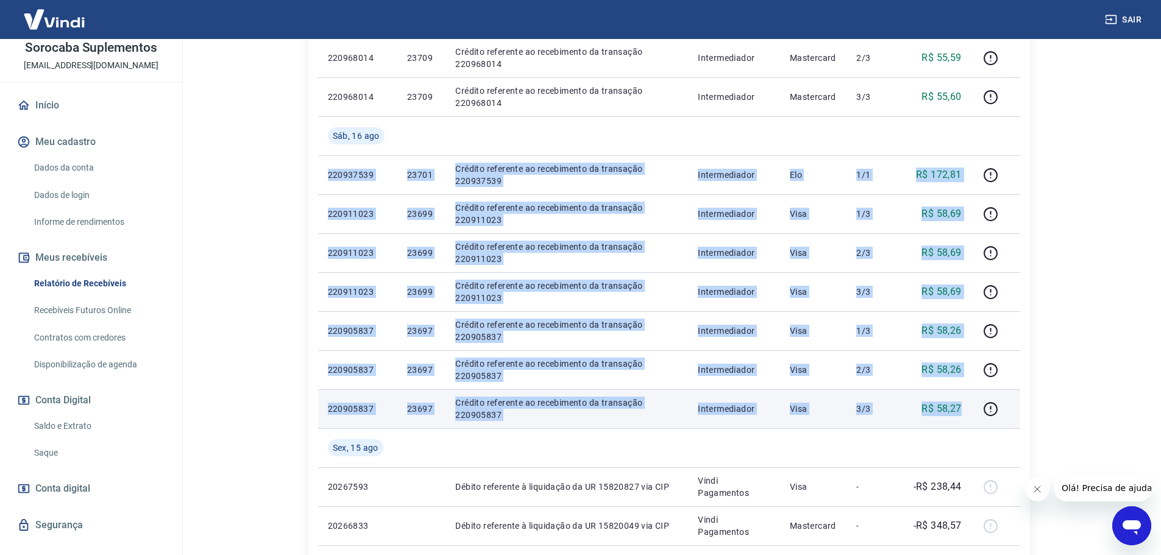
drag, startPoint x: 327, startPoint y: 174, endPoint x: 968, endPoint y: 417, distance: 686.2
click at [968, 417] on tbody "[DATE] 220953578 23705 Crédito referente ao recebimento da transação 220953578 …" at bounding box center [669, 350] width 702 height 936
